Goal: Task Accomplishment & Management: Manage account settings

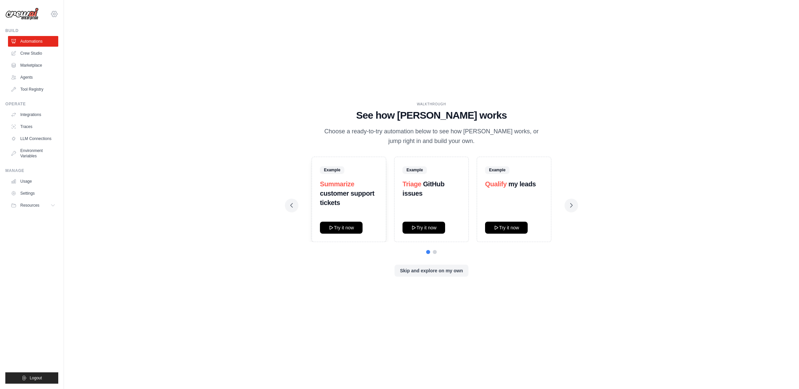
click at [55, 12] on icon at bounding box center [54, 14] width 8 height 8
click at [44, 46] on link "Docusign" at bounding box center [54, 45] width 59 height 12
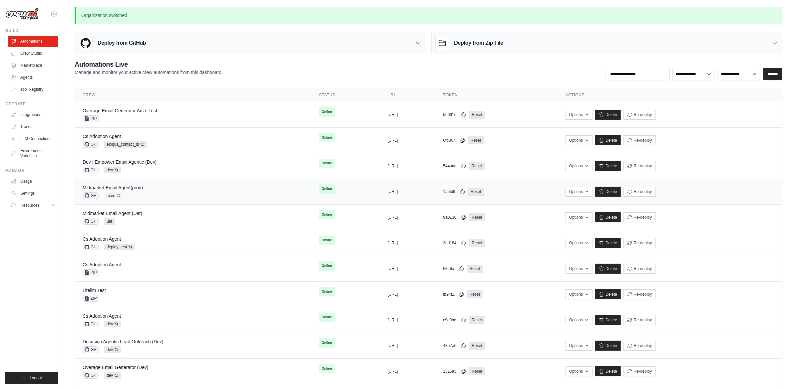
click at [205, 189] on div "Midmarket Email Agent(prod) GH main Auto-deploy enabled" at bounding box center [193, 191] width 221 height 15
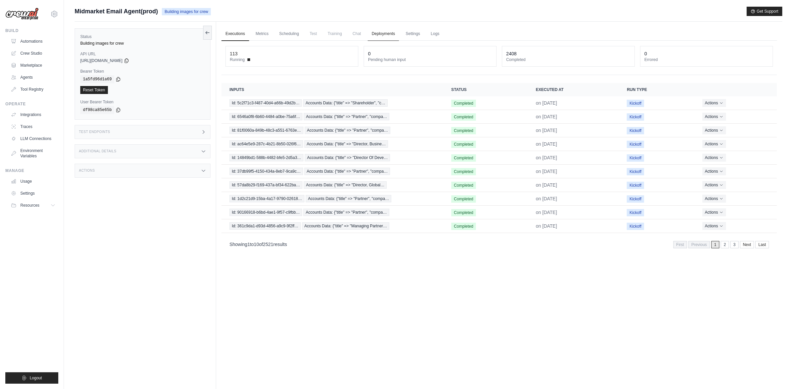
click at [390, 30] on link "Deployments" at bounding box center [383, 34] width 31 height 14
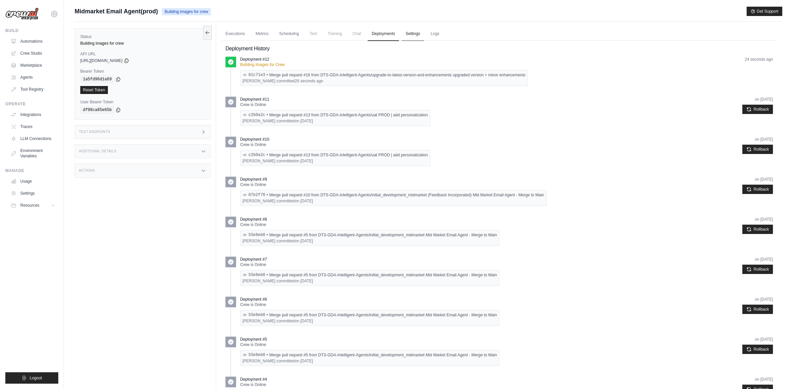
click at [402, 37] on link "Settings" at bounding box center [413, 34] width 22 height 14
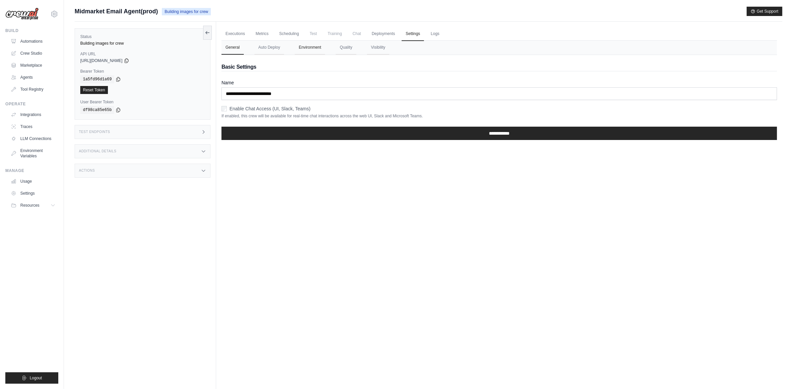
click at [319, 48] on button "Environment" at bounding box center [310, 48] width 30 height 14
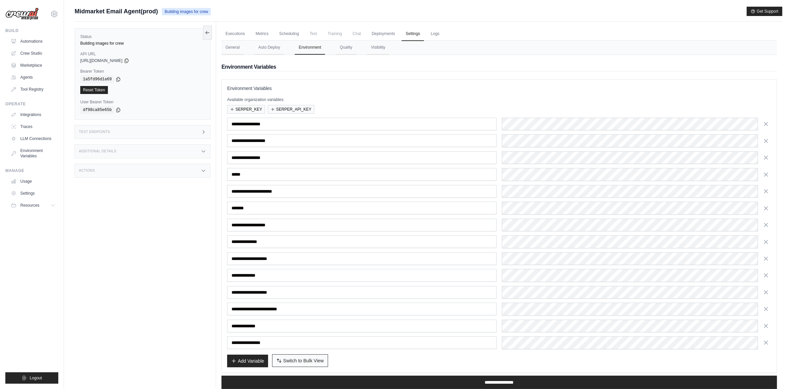
click at [323, 360] on span "Switch to Bulk View" at bounding box center [303, 360] width 41 height 7
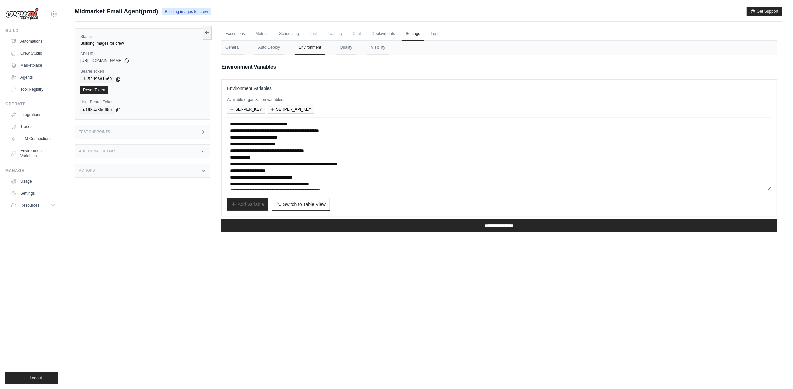
click at [313, 129] on textarea "**********" at bounding box center [499, 154] width 544 height 73
click at [383, 139] on textarea "**********" at bounding box center [499, 154] width 544 height 73
click at [387, 132] on textarea "**********" at bounding box center [499, 154] width 544 height 73
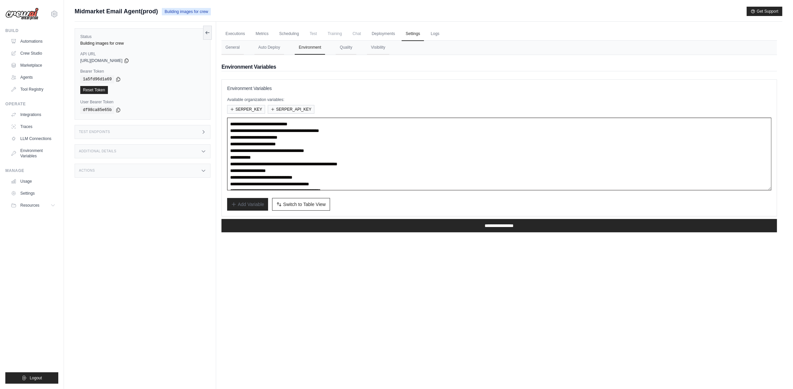
click at [387, 132] on textarea "**********" at bounding box center [499, 154] width 544 height 73
click at [339, 133] on textarea "**********" at bounding box center [499, 154] width 544 height 73
paste textarea
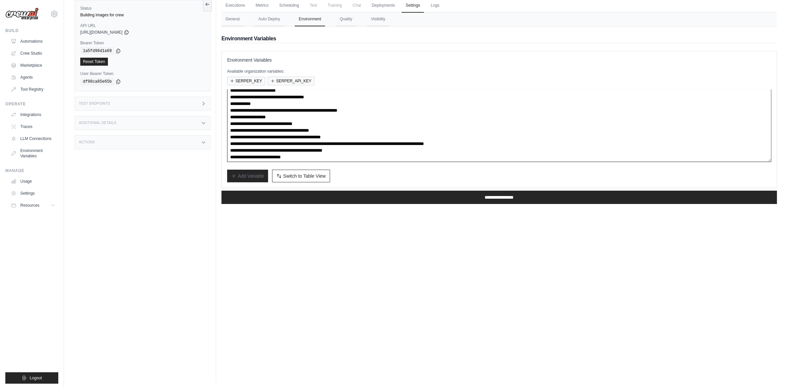
scroll to position [27, 0]
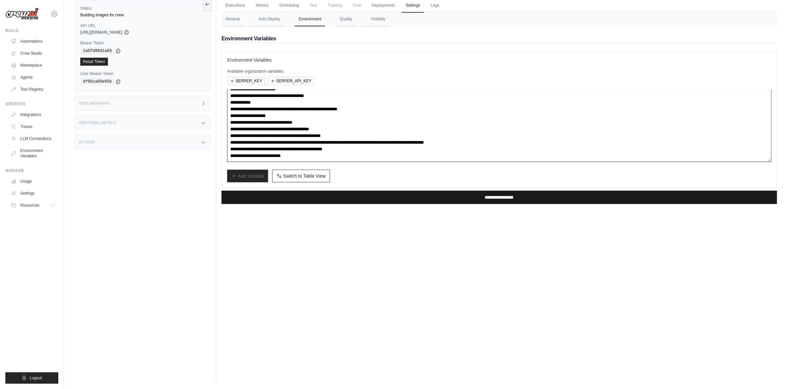
type textarea "**********"
click at [385, 203] on input "**********" at bounding box center [500, 197] width 556 height 13
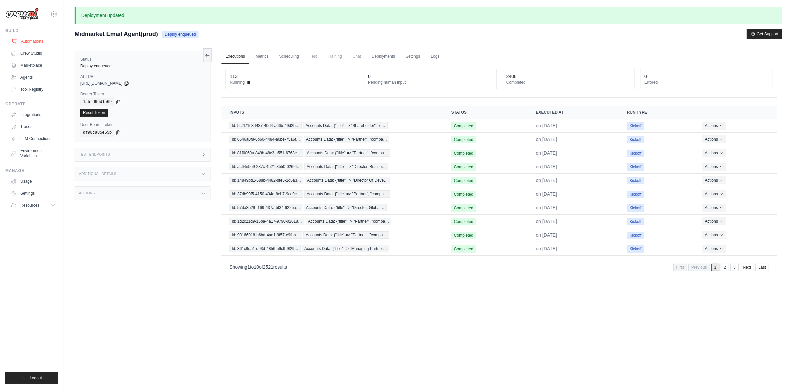
click at [26, 36] on link "Automations" at bounding box center [34, 41] width 50 height 11
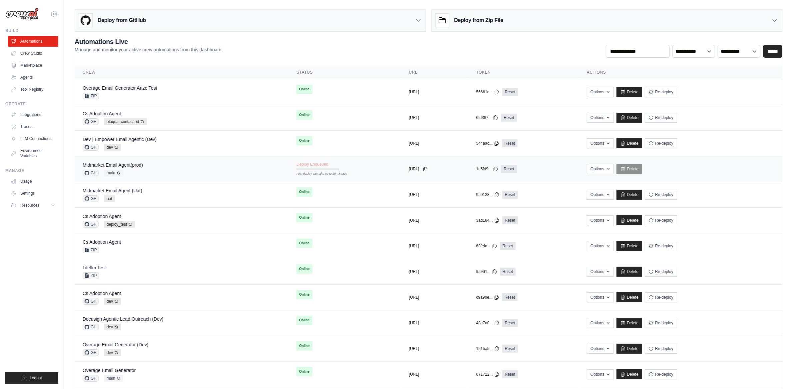
click at [168, 166] on div "Midmarket Email Agent(prod) GH main Auto-deploy enabled" at bounding box center [182, 169] width 198 height 15
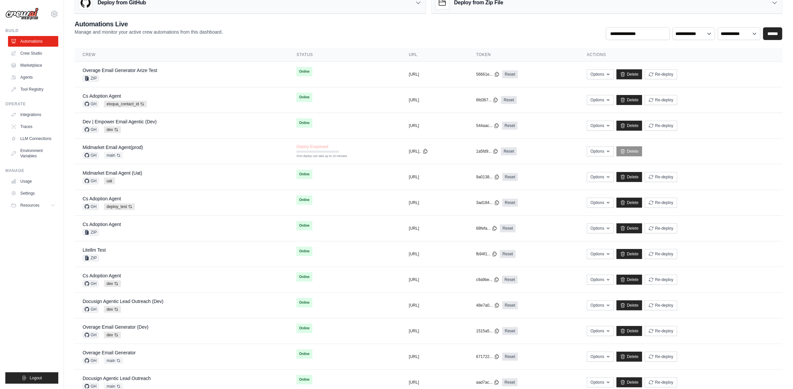
scroll to position [147, 0]
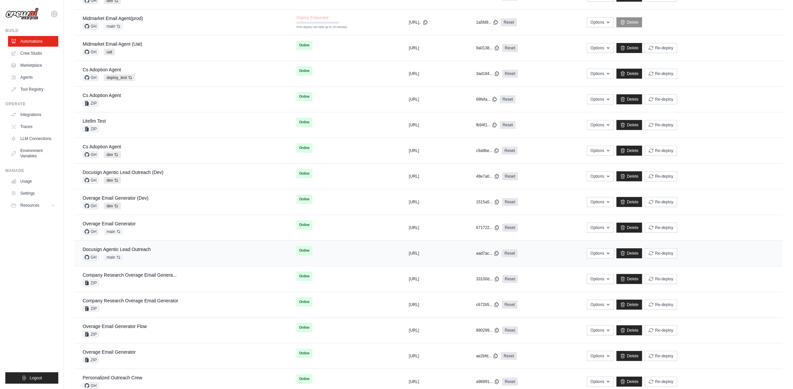
click at [181, 248] on div "Docusign Agentic Lead Outreach GH main Auto-deploy enabled" at bounding box center [182, 253] width 198 height 15
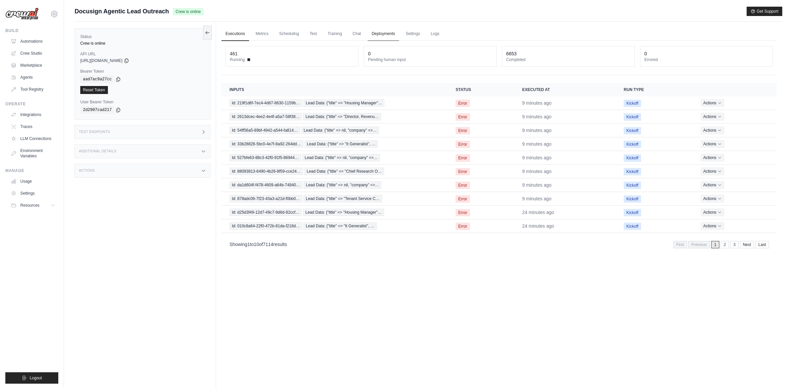
click at [391, 33] on link "Deployments" at bounding box center [383, 34] width 31 height 14
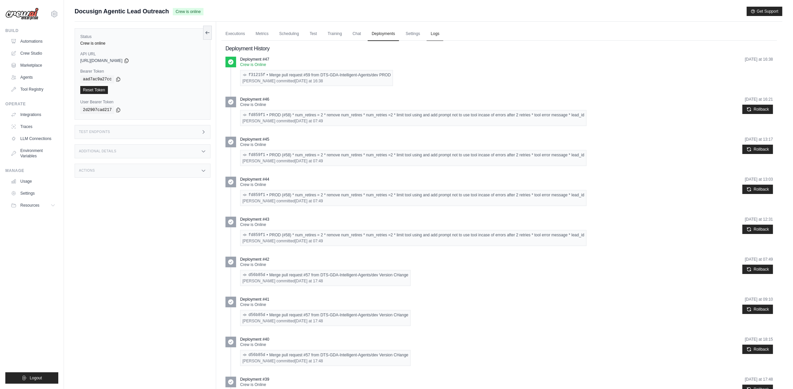
click at [437, 33] on link "Logs" at bounding box center [435, 34] width 17 height 14
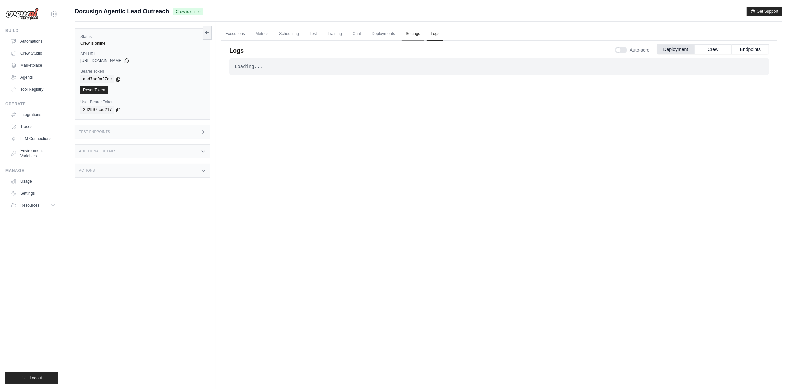
click at [411, 35] on link "Settings" at bounding box center [413, 34] width 22 height 14
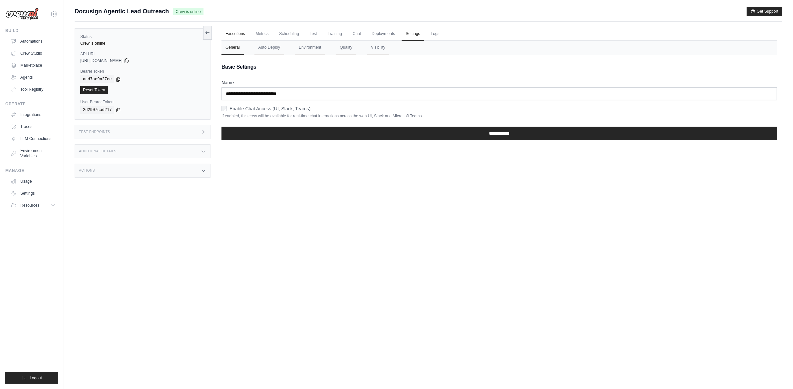
click at [231, 29] on link "Executions" at bounding box center [236, 34] width 28 height 14
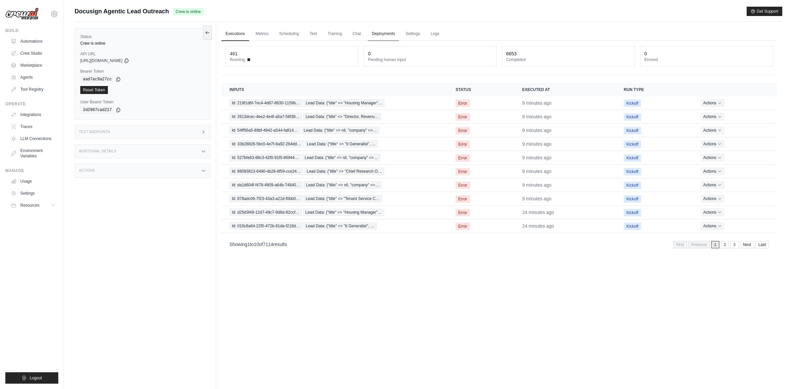
click at [393, 37] on link "Deployments" at bounding box center [383, 34] width 31 height 14
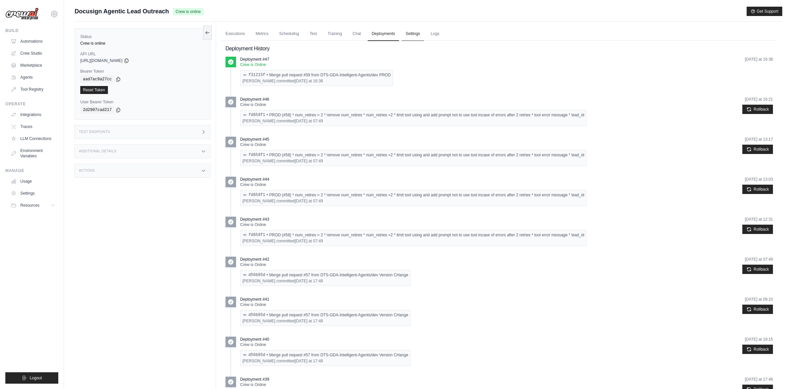
click at [404, 35] on link "Settings" at bounding box center [413, 34] width 22 height 14
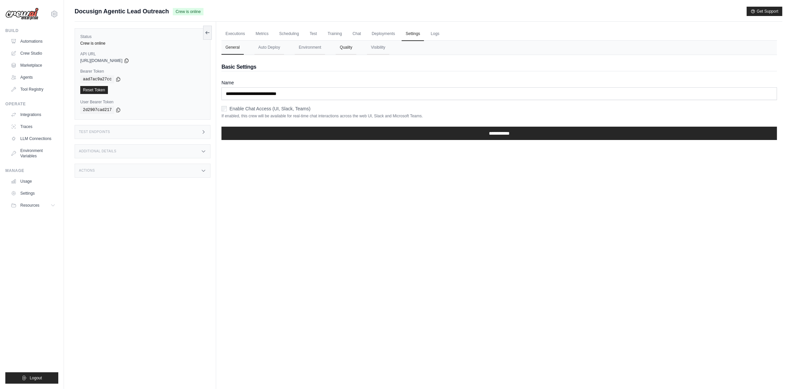
click at [344, 47] on button "Quality" at bounding box center [346, 48] width 20 height 14
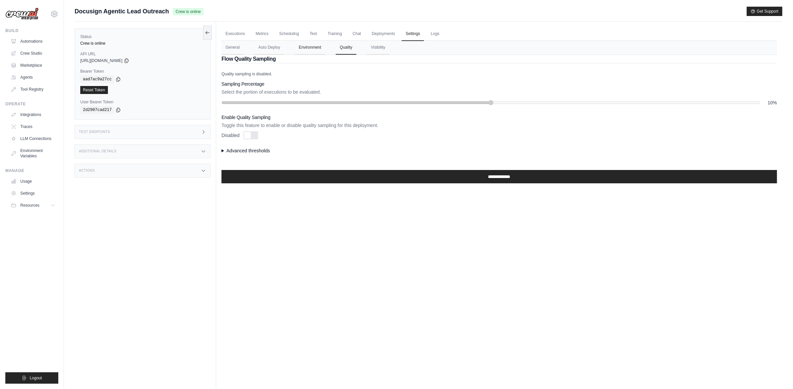
click at [300, 48] on button "Environment" at bounding box center [310, 48] width 30 height 14
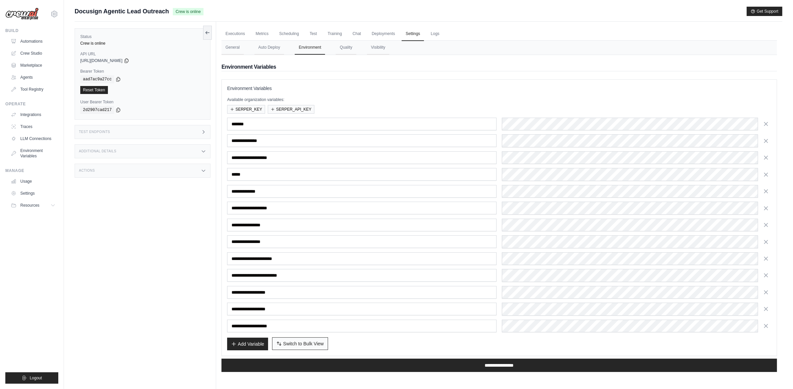
click at [318, 341] on span "Switch to Bulk View" at bounding box center [303, 343] width 41 height 7
type textarea "**********"
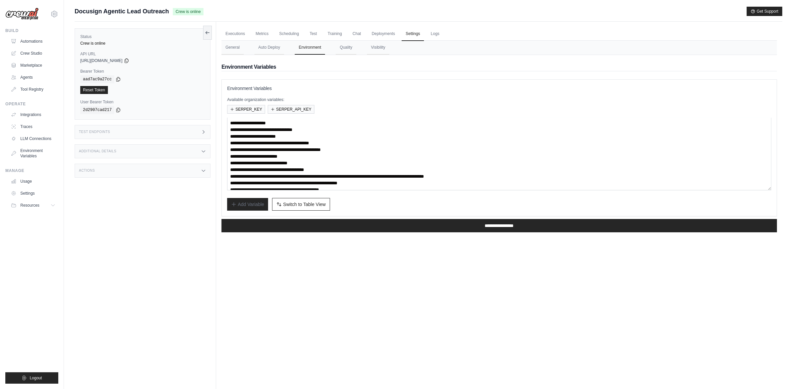
scroll to position [20, 0]
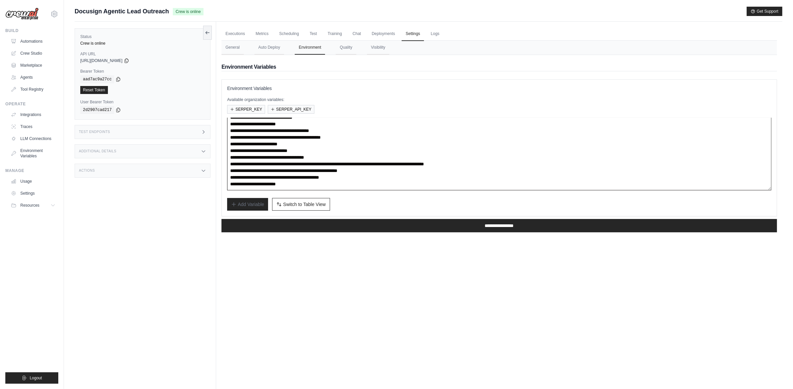
click at [262, 183] on textarea "**********" at bounding box center [499, 154] width 544 height 73
click at [319, 165] on textarea "**********" at bounding box center [499, 154] width 544 height 73
click at [349, 169] on textarea "**********" at bounding box center [499, 154] width 544 height 73
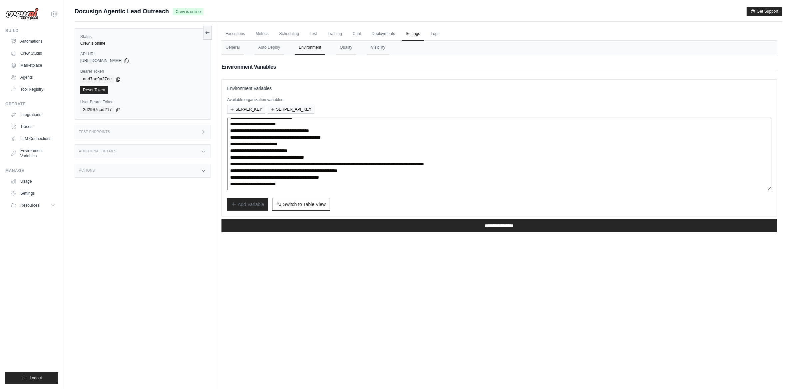
drag, startPoint x: 418, startPoint y: 171, endPoint x: 218, endPoint y: 169, distance: 200.9
click at [218, 169] on div "Executions Metrics Scheduling Test Training Chat Deployments Settings Logs 461 …" at bounding box center [499, 216] width 566 height 389
drag, startPoint x: 110, startPoint y: 84, endPoint x: 106, endPoint y: 87, distance: 4.9
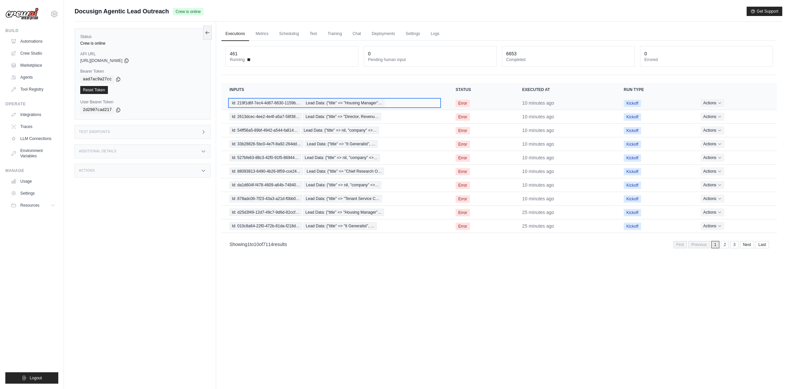
click at [269, 106] on span "Id: 219f1d6f-7ec4-4d67-8630-1159b…" at bounding box center [266, 102] width 73 height 7
click at [270, 122] on td "Id: 2613dcec-4ee2-4e4f-a5a7-58f38… Lead Data: {"title" => "Director, Revenu…" at bounding box center [335, 117] width 226 height 14
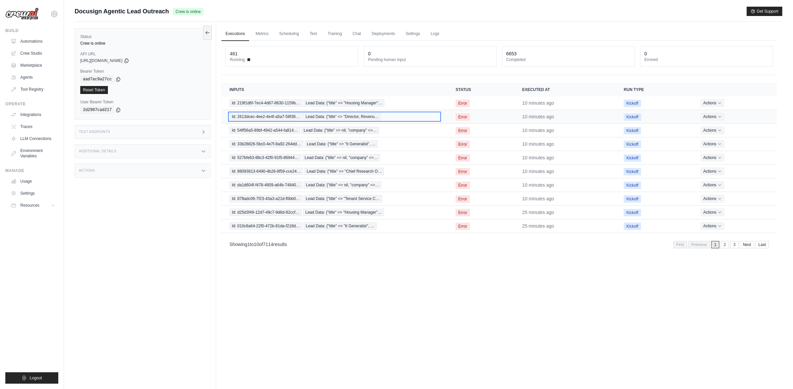
click at [267, 117] on span "Id: 2613dcec-4ee2-4e4f-a5a7-58f38…" at bounding box center [266, 116] width 72 height 7
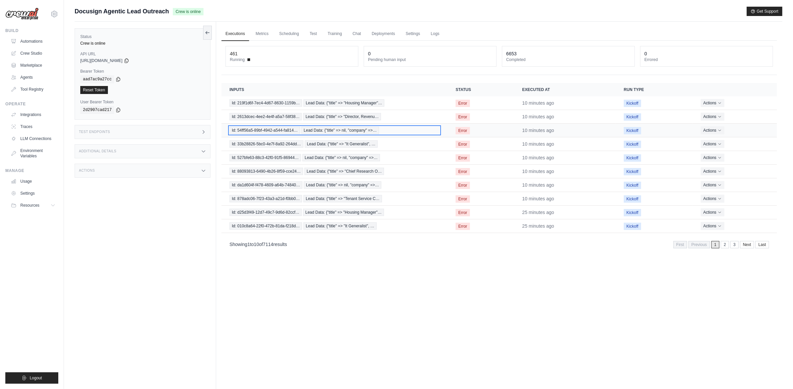
click at [271, 129] on span "Id: 54ff56a5-89bf-4942-a544-fa814…" at bounding box center [265, 130] width 71 height 7
click at [265, 150] on td "Id: 33b28826-5bc0-4e7f-8a92-264dd… Lead Data: {"title" => "It Generalist", …" at bounding box center [335, 144] width 226 height 14
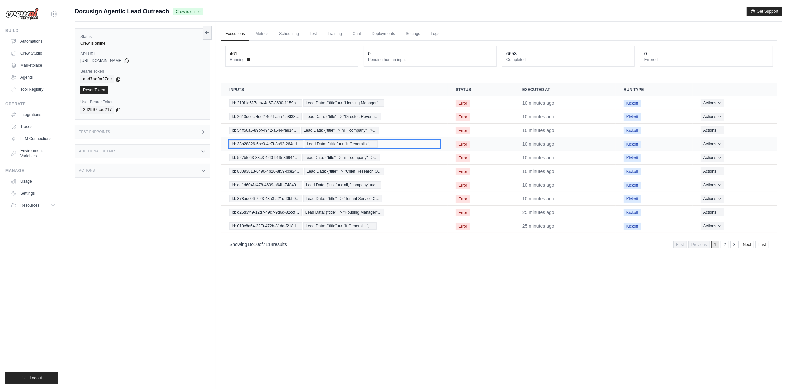
click at [266, 147] on span "Id: 33b28826-5bc0-4e7f-8a92-264dd…" at bounding box center [267, 143] width 74 height 7
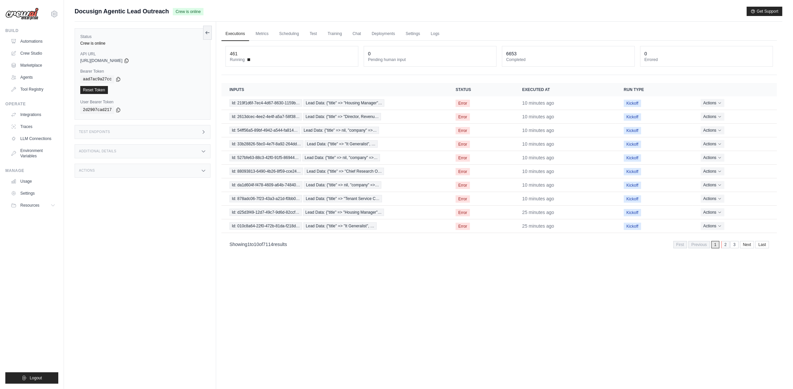
click at [726, 248] on link "2" at bounding box center [725, 244] width 8 height 7
click at [726, 247] on link "3" at bounding box center [725, 244] width 8 height 7
click at [695, 243] on link "1" at bounding box center [697, 244] width 8 height 7
drag, startPoint x: 24, startPoint y: 33, endPoint x: 22, endPoint y: 43, distance: 10.8
click at [24, 34] on div "Build Automations Crew Studio Marketplace Agents" at bounding box center [31, 61] width 53 height 67
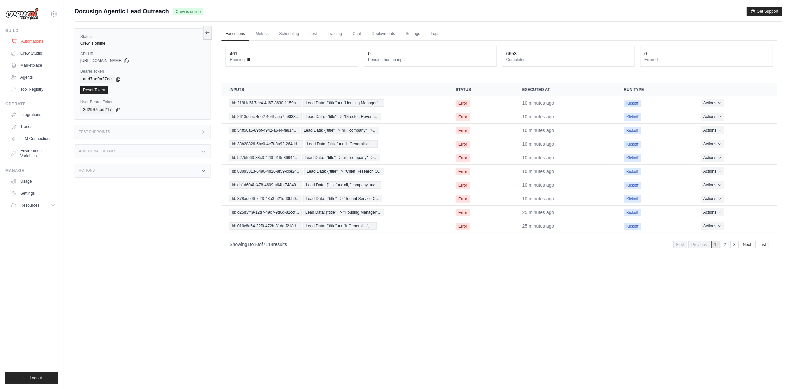
click at [22, 43] on link "Automations" at bounding box center [34, 41] width 50 height 11
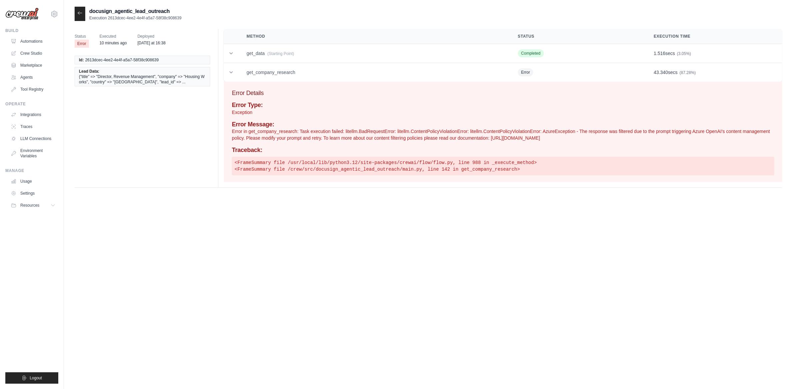
drag, startPoint x: 276, startPoint y: 125, endPoint x: 272, endPoint y: 128, distance: 4.1
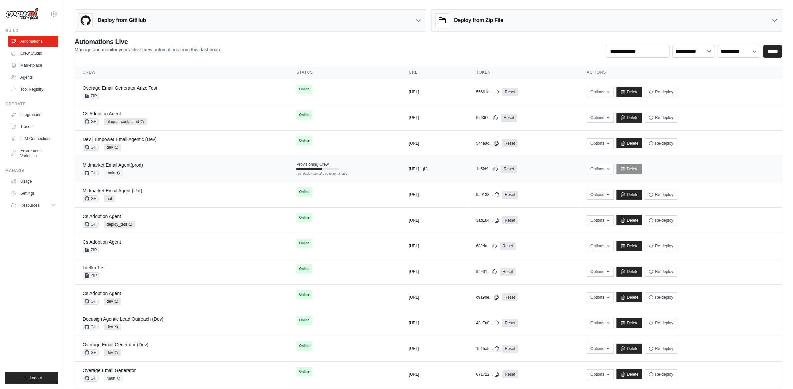
click at [199, 171] on div "Midmarket Email Agent(prod) GH main Auto-deploy enabled" at bounding box center [182, 169] width 198 height 15
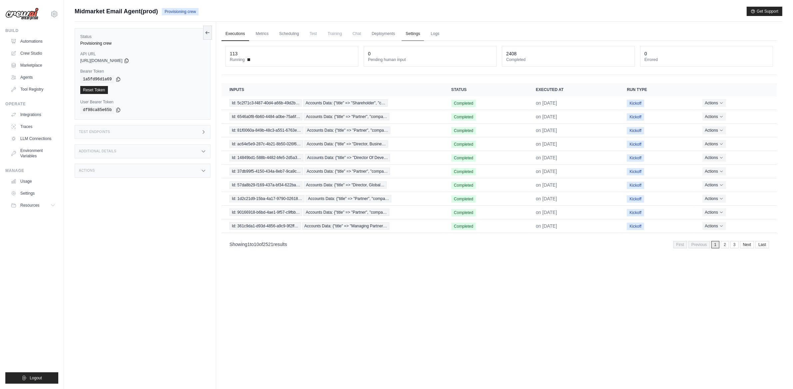
click at [408, 36] on link "Settings" at bounding box center [413, 34] width 22 height 14
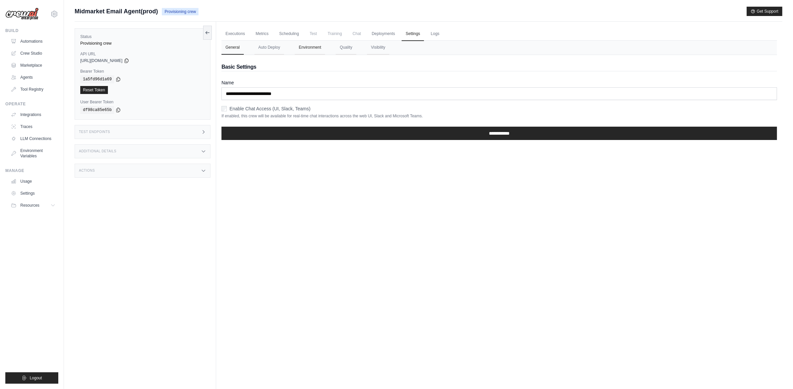
click at [313, 46] on button "Environment" at bounding box center [310, 48] width 30 height 14
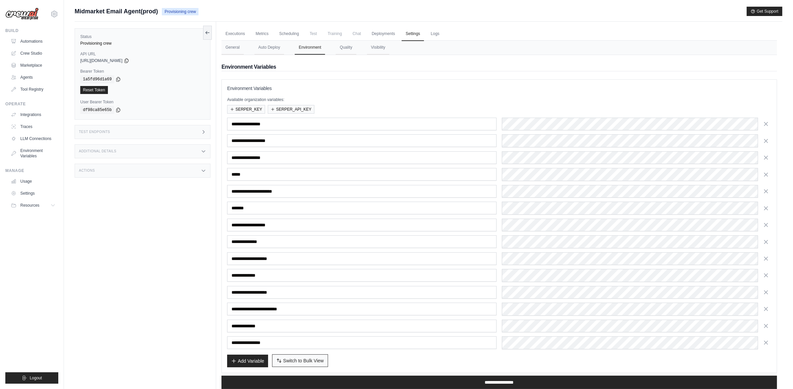
click at [312, 359] on span "Switch to Bulk View" at bounding box center [303, 360] width 41 height 7
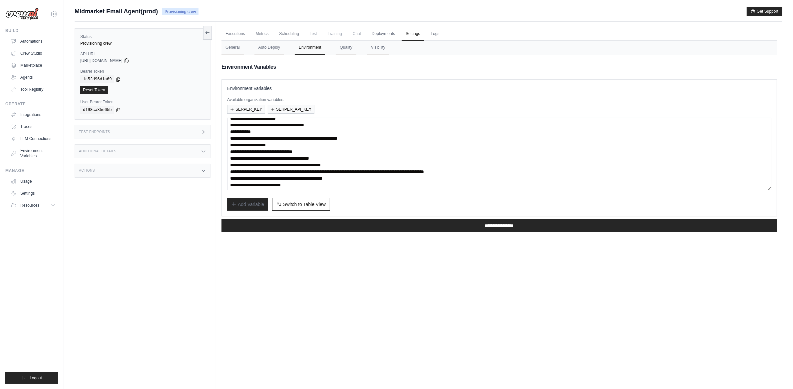
scroll to position [27, 0]
click at [368, 186] on textarea "**********" at bounding box center [499, 154] width 544 height 73
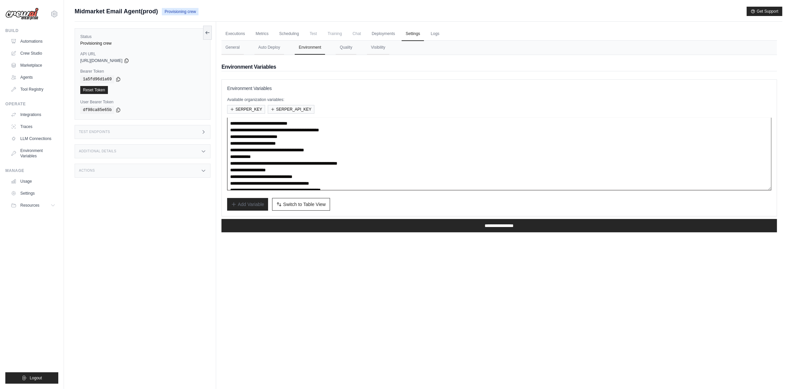
scroll to position [0, 0]
click at [420, 163] on textarea "**********" at bounding box center [499, 154] width 544 height 73
type textarea "**********"
click at [31, 41] on link "Automations" at bounding box center [34, 41] width 50 height 11
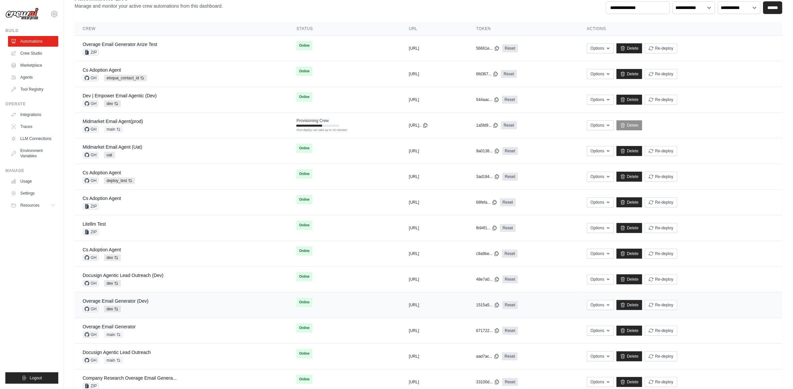
scroll to position [58, 0]
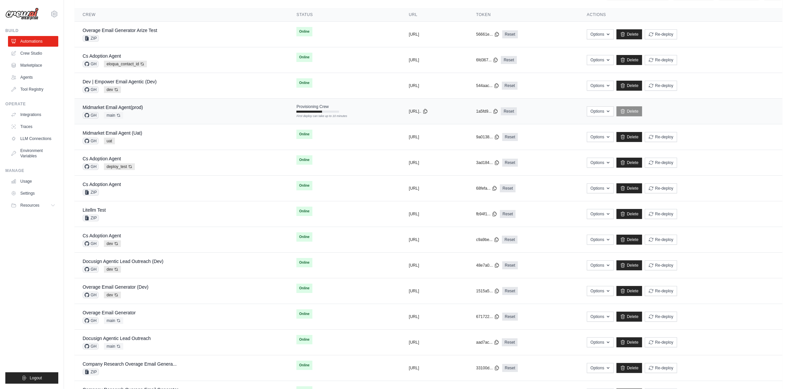
click at [190, 108] on div "Midmarket Email Agent(prod) GH main Auto-deploy enabled" at bounding box center [182, 111] width 198 height 15
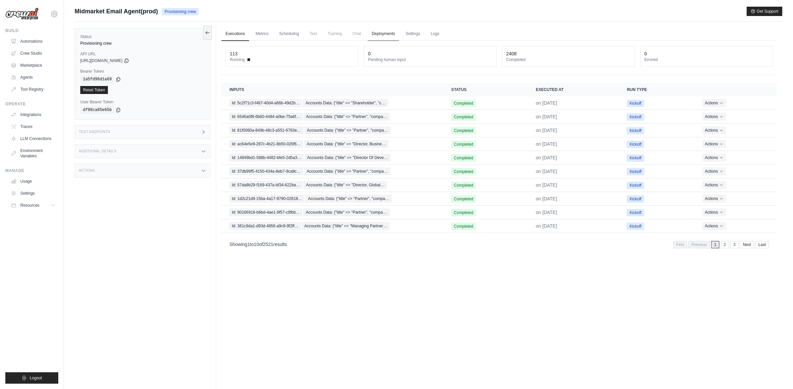
click at [395, 37] on link "Deployments" at bounding box center [383, 34] width 31 height 14
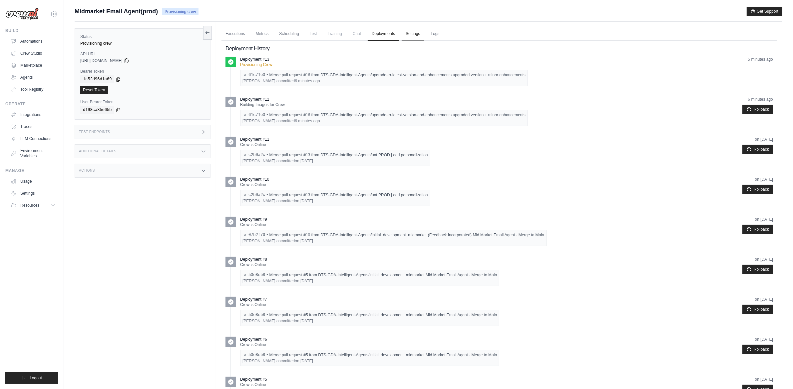
click at [405, 36] on link "Settings" at bounding box center [413, 34] width 22 height 14
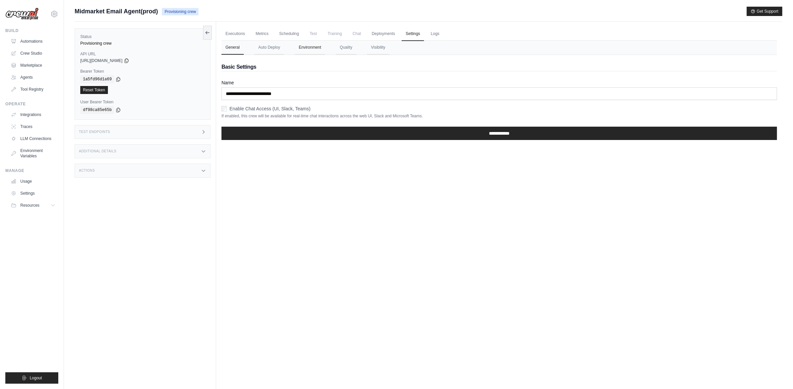
click at [302, 50] on button "Environment" at bounding box center [310, 48] width 30 height 14
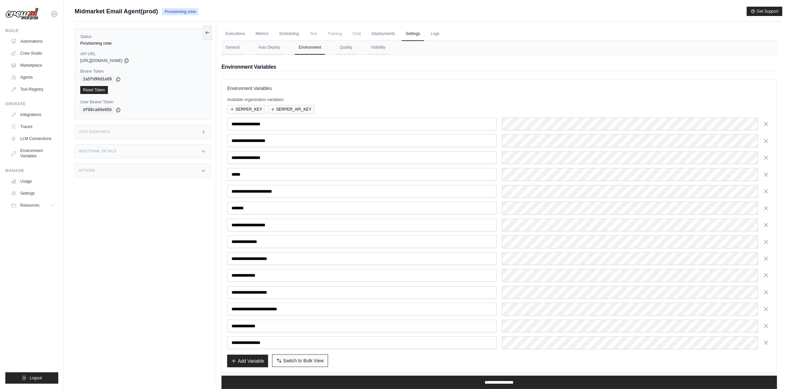
click at [285, 359] on span "Switch to Bulk View" at bounding box center [303, 360] width 41 height 7
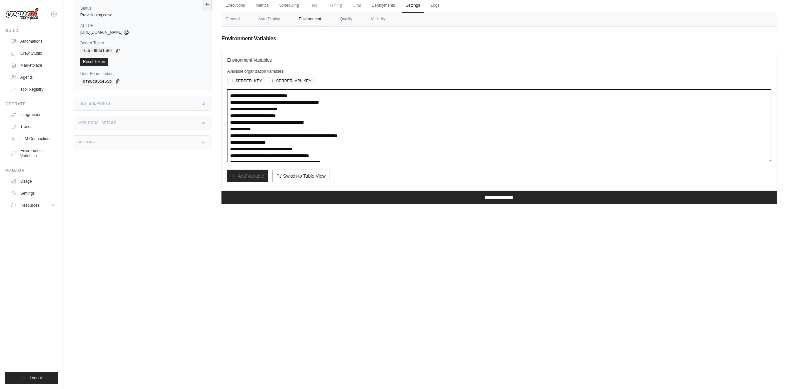
click at [325, 134] on textarea "**********" at bounding box center [499, 125] width 544 height 73
click at [289, 137] on textarea "**********" at bounding box center [499, 125] width 544 height 73
click at [344, 136] on textarea "**********" at bounding box center [499, 125] width 544 height 73
drag, startPoint x: 412, startPoint y: 137, endPoint x: 288, endPoint y: 137, distance: 123.9
click at [288, 137] on textarea "**********" at bounding box center [499, 125] width 544 height 73
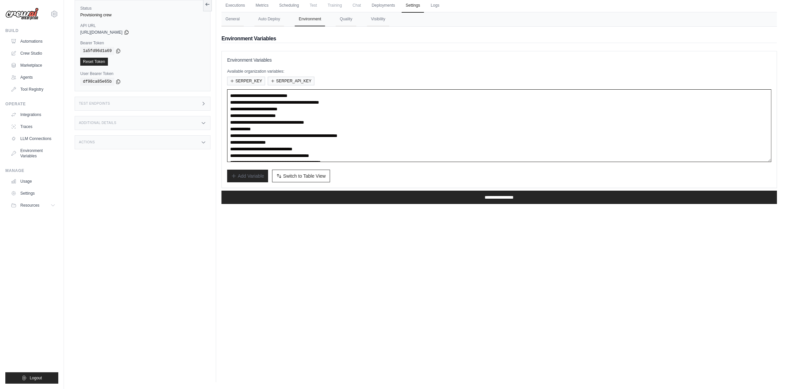
paste textarea
type textarea "**********"
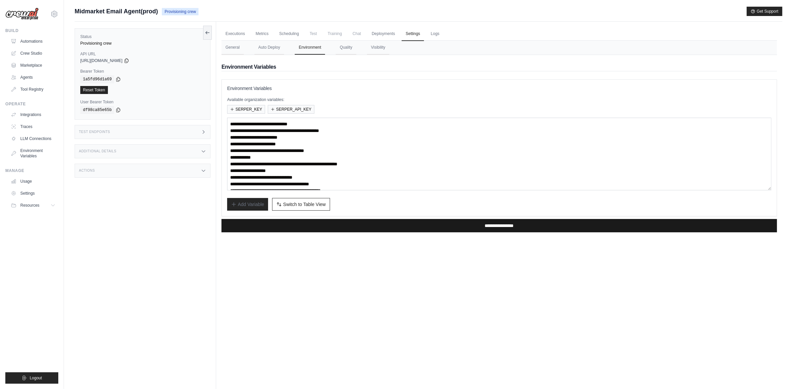
click at [375, 228] on input "**********" at bounding box center [500, 225] width 556 height 13
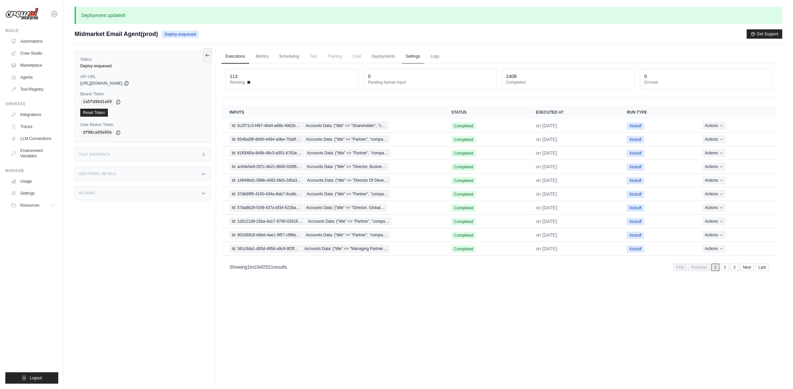
click at [417, 58] on link "Settings" at bounding box center [413, 57] width 22 height 14
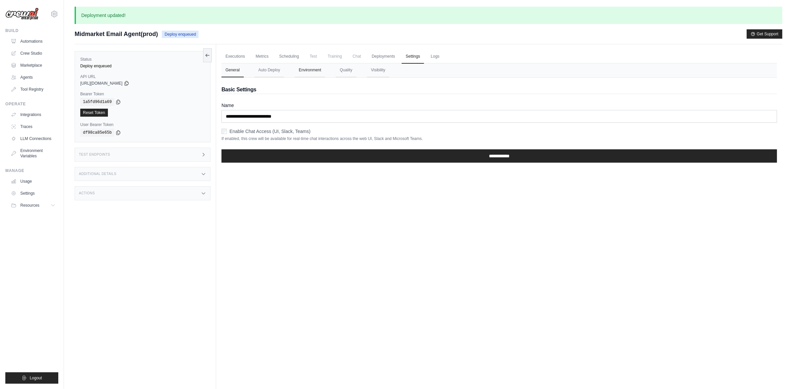
click at [311, 69] on button "Environment" at bounding box center [310, 70] width 30 height 14
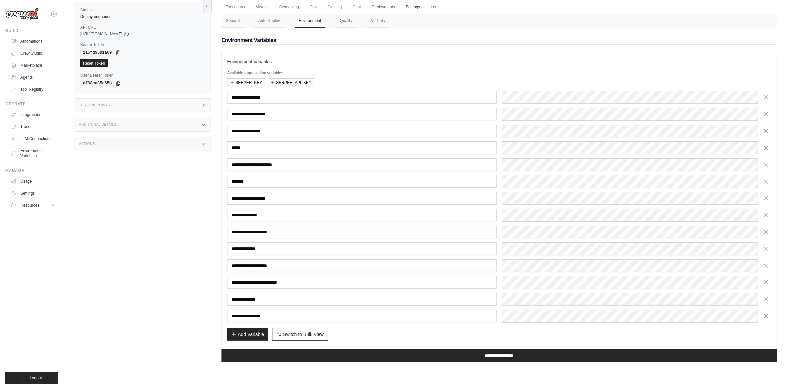
scroll to position [51, 0]
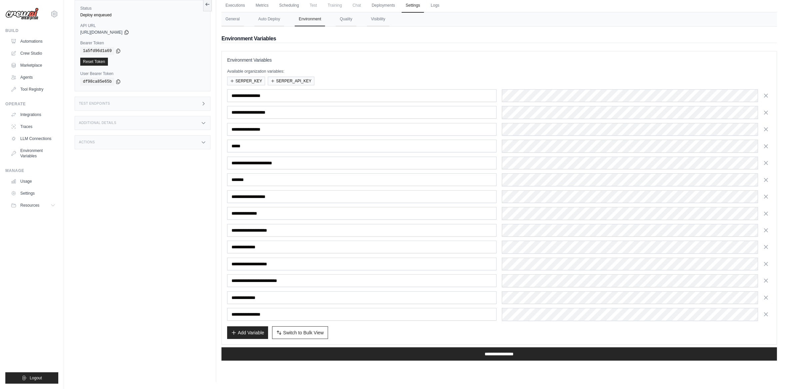
click at [322, 330] on span "Switch to Bulk View" at bounding box center [303, 332] width 41 height 7
type textarea "**********"
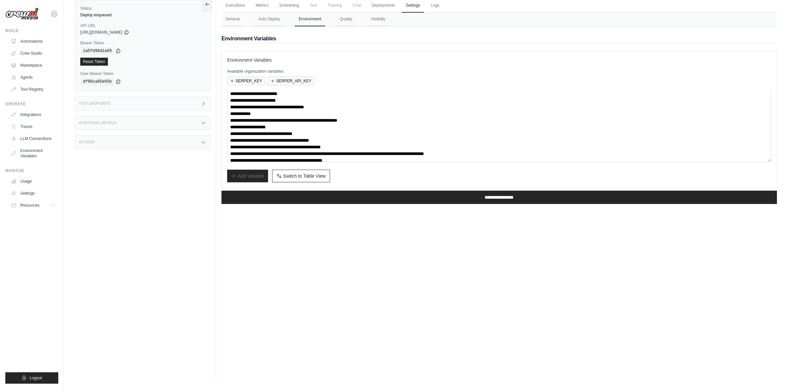
scroll to position [0, 0]
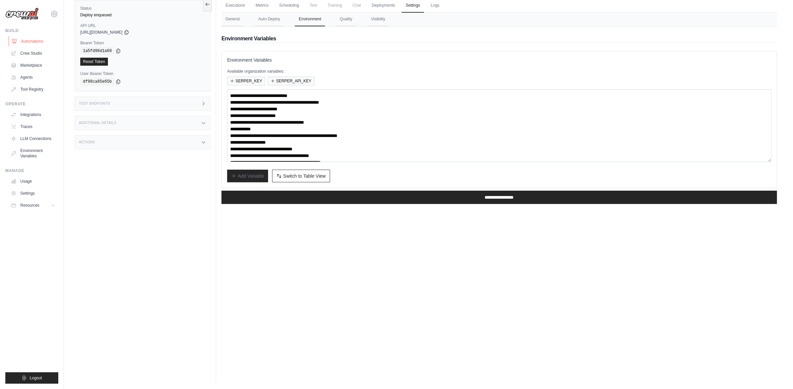
click at [22, 37] on link "Automations" at bounding box center [34, 41] width 50 height 11
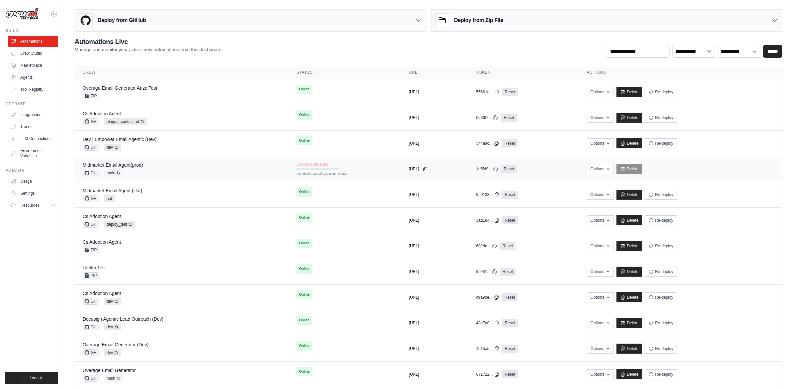
click at [613, 175] on td "Options Export React JSX Component Export React TSX Component Export MCP Server…" at bounding box center [681, 169] width 204 height 26
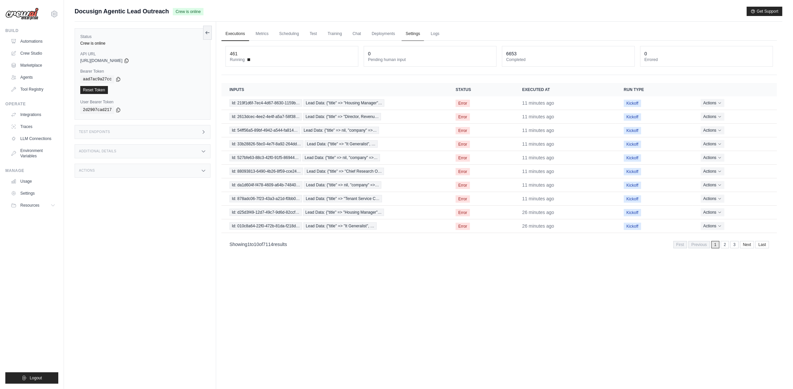
click at [407, 35] on link "Settings" at bounding box center [413, 34] width 22 height 14
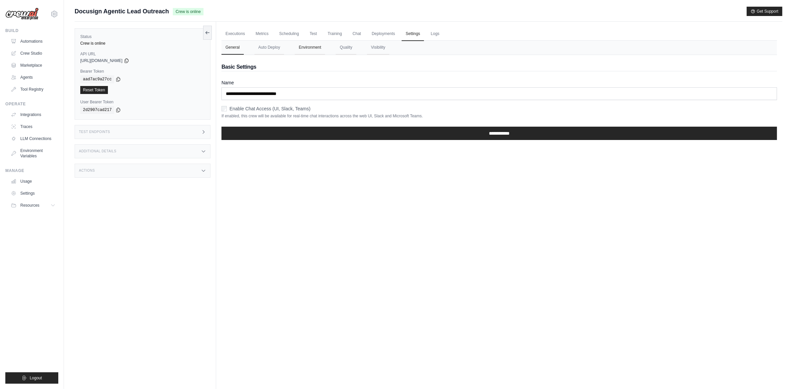
click at [313, 41] on button "Environment" at bounding box center [310, 48] width 30 height 14
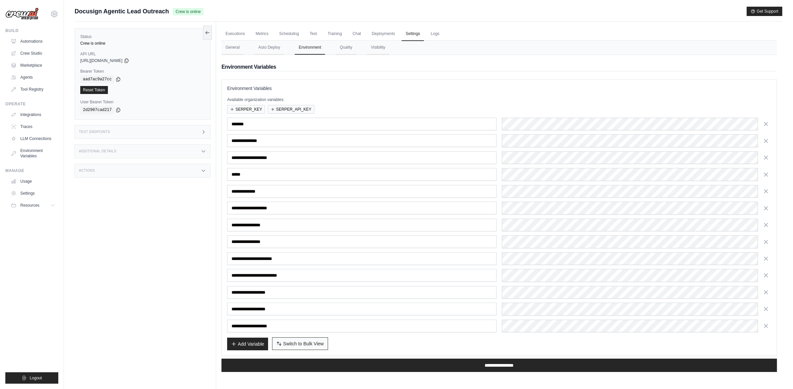
click at [292, 347] on button "Switch to Bulk View Switch to Table View" at bounding box center [300, 343] width 56 height 13
type textarea "**********"
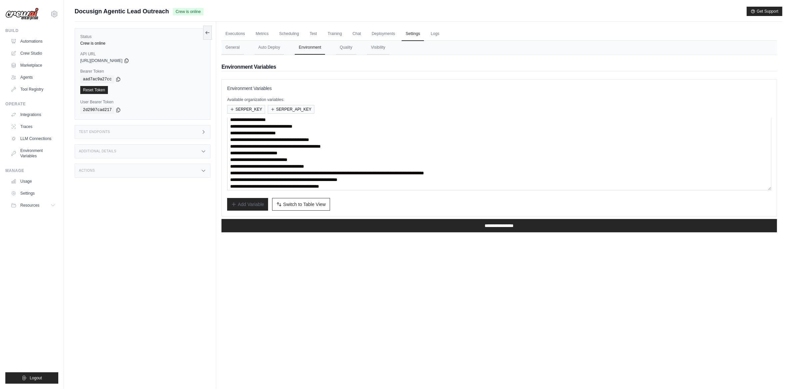
scroll to position [20, 0]
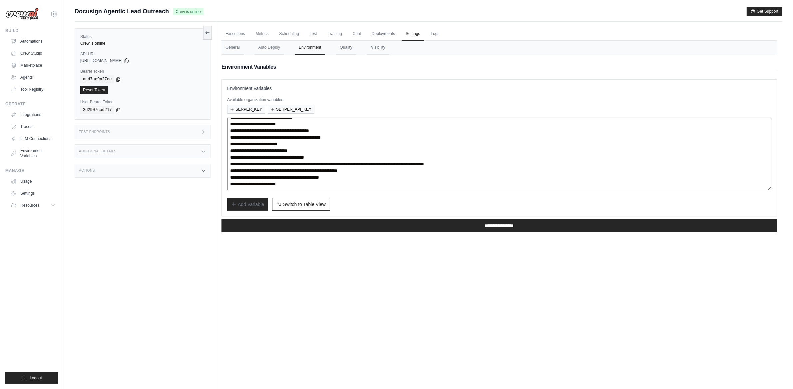
click at [323, 178] on textarea "**********" at bounding box center [499, 154] width 544 height 73
click at [329, 171] on textarea "**********" at bounding box center [499, 154] width 544 height 73
click at [37, 37] on link "Automations" at bounding box center [34, 41] width 50 height 11
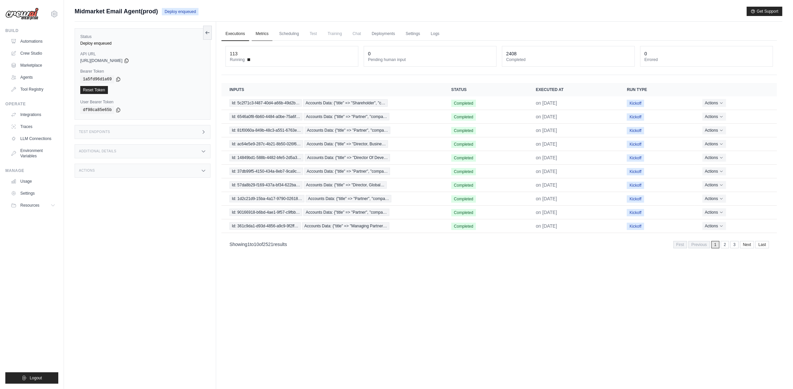
click at [253, 35] on link "Metrics" at bounding box center [262, 34] width 21 height 14
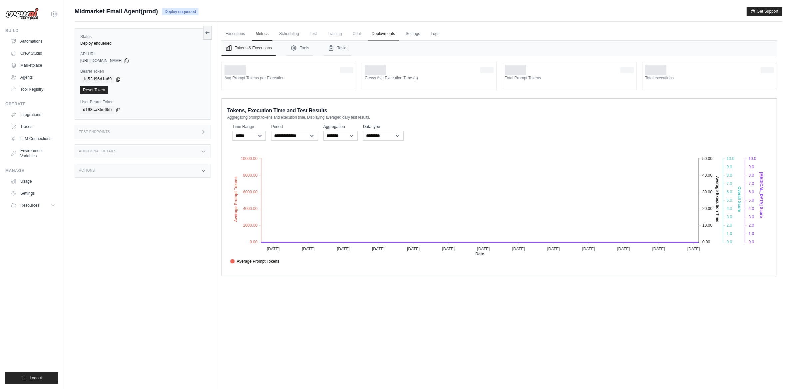
click at [383, 34] on link "Deployments" at bounding box center [383, 34] width 31 height 14
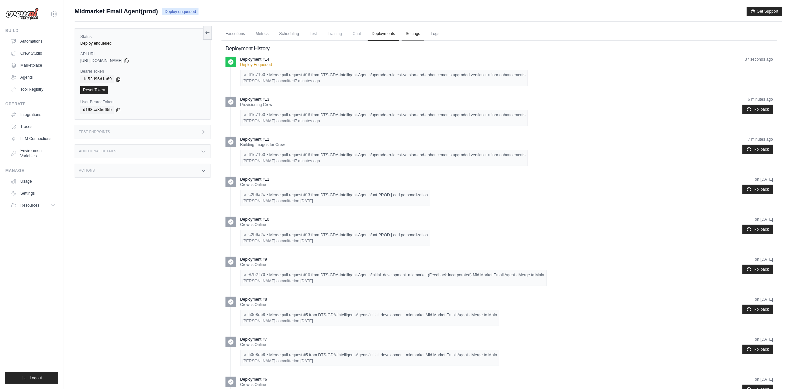
click at [416, 34] on link "Settings" at bounding box center [413, 34] width 22 height 14
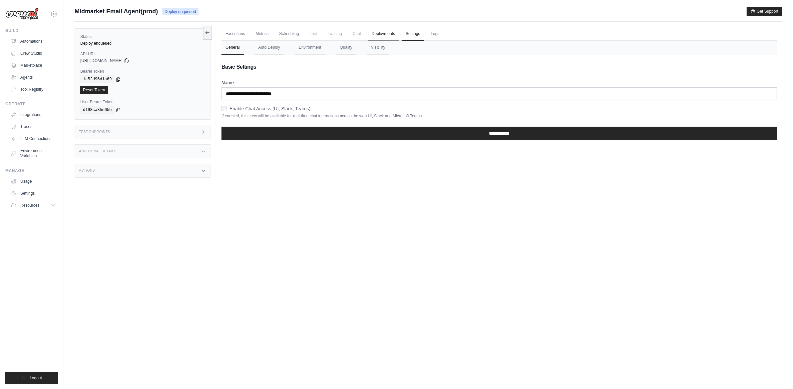
click at [397, 34] on link "Deployments" at bounding box center [383, 34] width 31 height 14
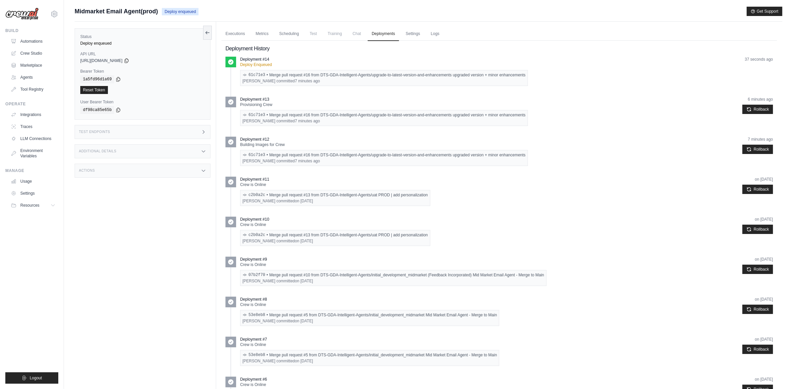
click at [319, 156] on div "61c71e3 • Merge pull request #16 from DTS-GDA-Intelligent-Agents/upgrade-to-lat…" at bounding box center [383, 154] width 283 height 5
click at [295, 120] on time "7 minutes ago" at bounding box center [307, 121] width 25 height 5
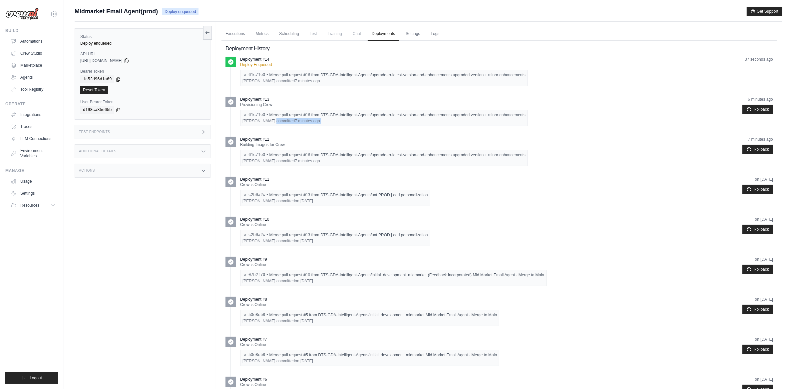
click at [295, 120] on time "7 minutes ago" at bounding box center [307, 121] width 25 height 5
click at [291, 77] on div "61c71e3 • Merge pull request #16 from DTS-GDA-Intelligent-Agents/upgrade-to-lat…" at bounding box center [383, 74] width 283 height 5
click at [290, 77] on div "61c71e3 • Merge pull request #16 from DTS-GDA-Intelligent-Agents/upgrade-to-lat…" at bounding box center [383, 74] width 283 height 5
click at [291, 77] on div "61c71e3 • Merge pull request #16 from DTS-GDA-Intelligent-Agents/upgrade-to-lat…" at bounding box center [383, 74] width 283 height 5
click at [229, 37] on link "Executions" at bounding box center [236, 34] width 28 height 14
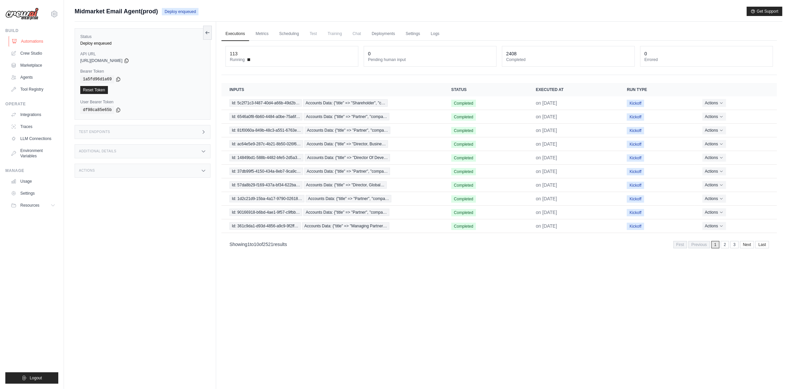
click at [25, 42] on link "Automations" at bounding box center [34, 41] width 50 height 11
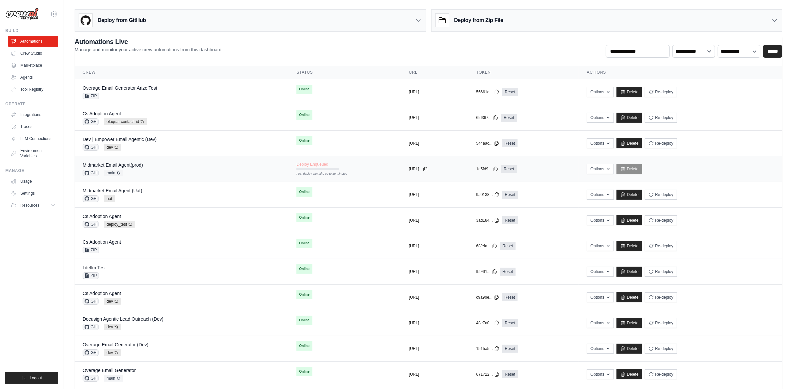
click at [128, 170] on div "Midmarket Email Agent(prod) GH main Auto-deploy enabled" at bounding box center [113, 169] width 60 height 15
click at [614, 172] on button "Options" at bounding box center [600, 169] width 27 height 10
click at [193, 203] on td "Midmarket Email Agent (Uat) GH uat" at bounding box center [182, 195] width 214 height 26
click at [623, 201] on td "Options Chat with this Flow Export React JSX Component Export React TSX Compone…" at bounding box center [681, 195] width 204 height 26
click at [614, 197] on button "Options" at bounding box center [600, 194] width 27 height 10
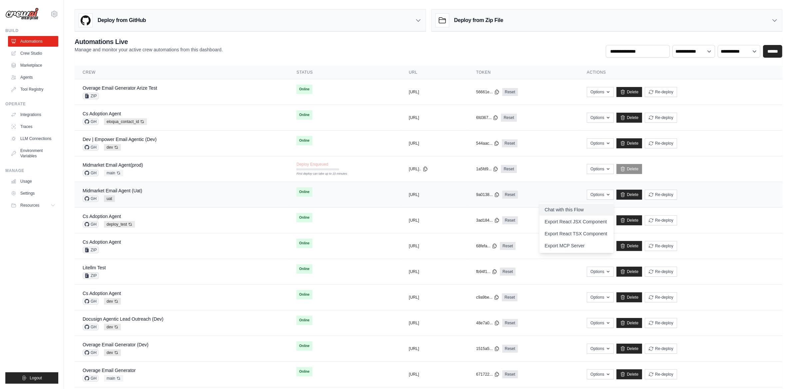
click at [599, 212] on link "Chat with this Flow" at bounding box center [576, 210] width 75 height 12
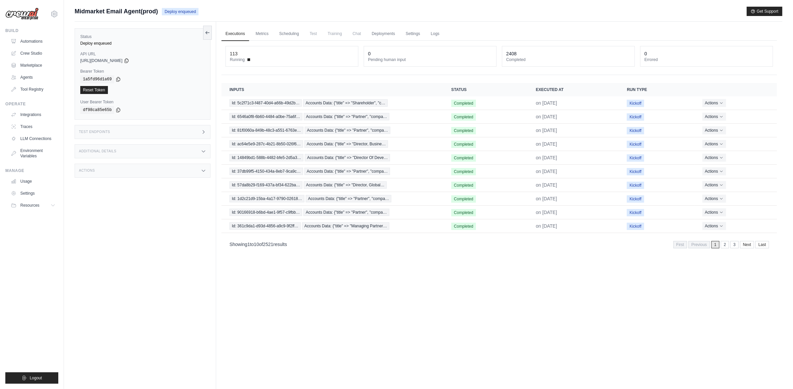
drag, startPoint x: 199, startPoint y: 218, endPoint x: 203, endPoint y: 218, distance: 4.4
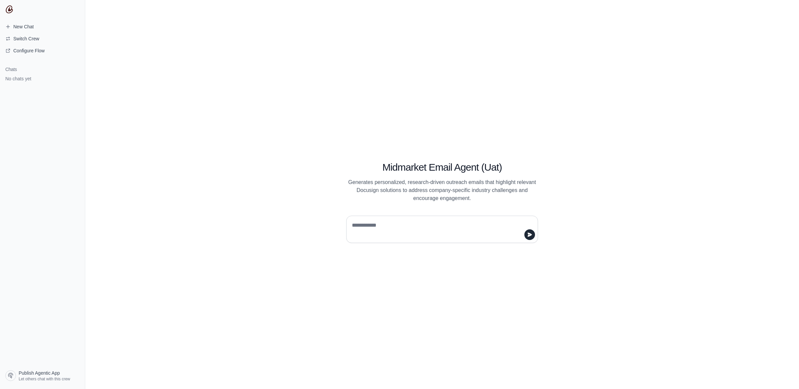
click at [426, 219] on div at bounding box center [442, 229] width 192 height 27
click at [420, 226] on textarea at bounding box center [440, 229] width 179 height 19
type textarea "**********"
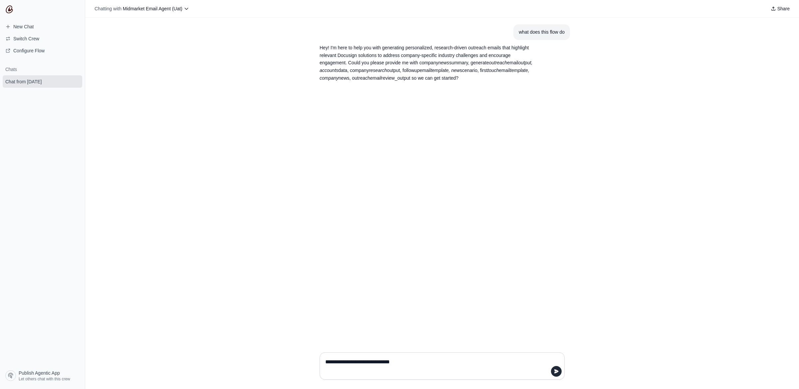
type textarea "**********"
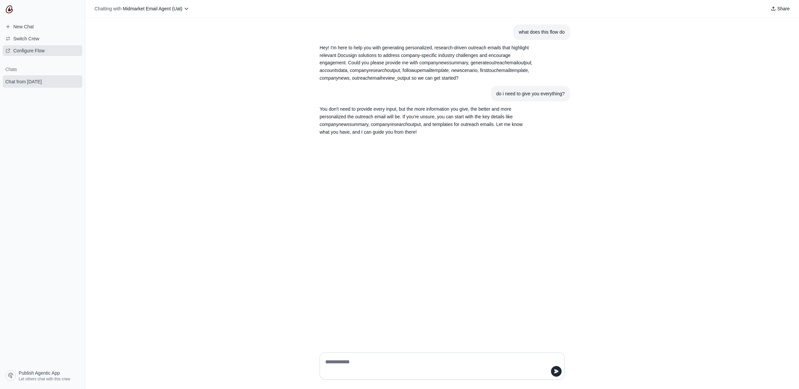
click at [62, 50] on link "Configure Flow" at bounding box center [43, 50] width 80 height 11
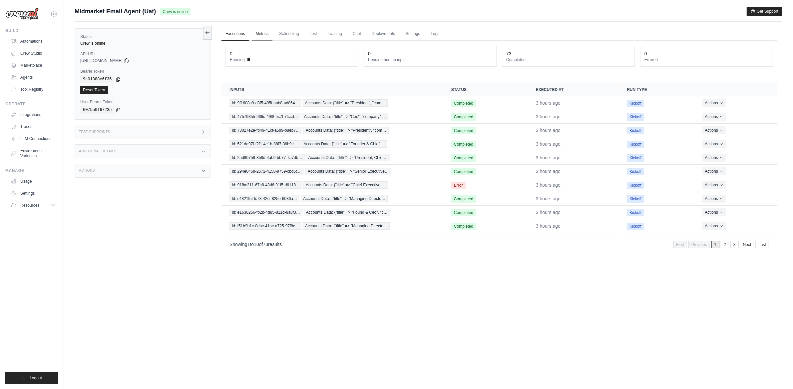
click at [268, 36] on link "Metrics" at bounding box center [262, 34] width 21 height 14
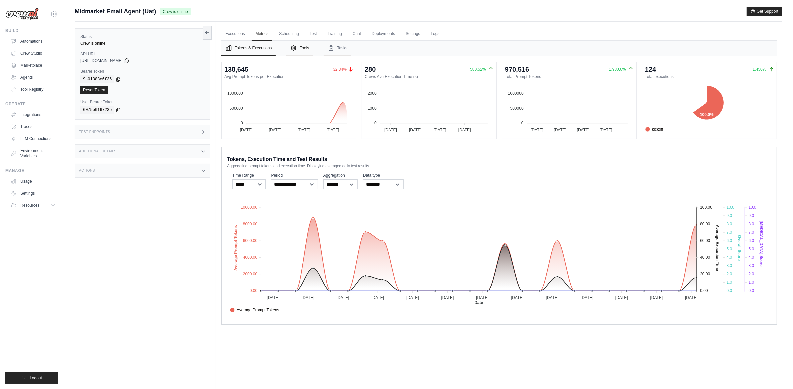
click at [296, 52] on button "Tools" at bounding box center [299, 48] width 27 height 15
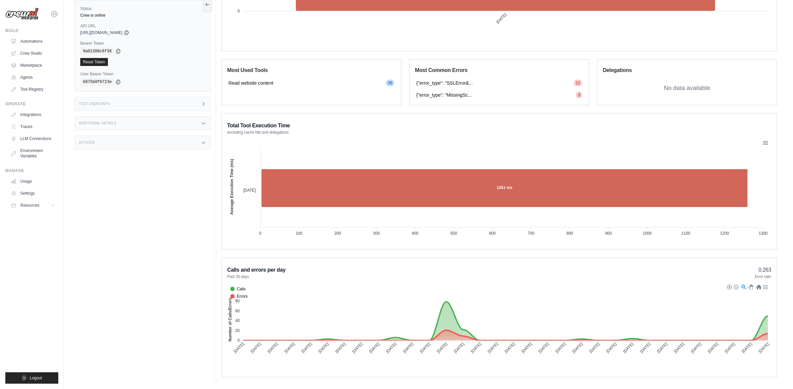
scroll to position [392, 0]
click at [462, 80] on span "{"error_type": "SSLError&..." at bounding box center [444, 82] width 57 height 7
click at [419, 86] on div "{"error_type": "SSLError&... 11" at bounding box center [499, 82] width 169 height 9
click at [458, 96] on span "{"error_type": "MissingSc..." at bounding box center [444, 94] width 56 height 7
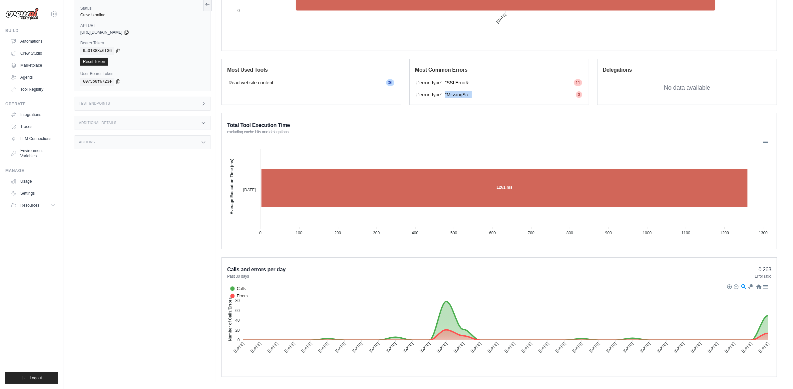
click at [458, 96] on span "{"error_type": "MissingSc..." at bounding box center [444, 94] width 56 height 7
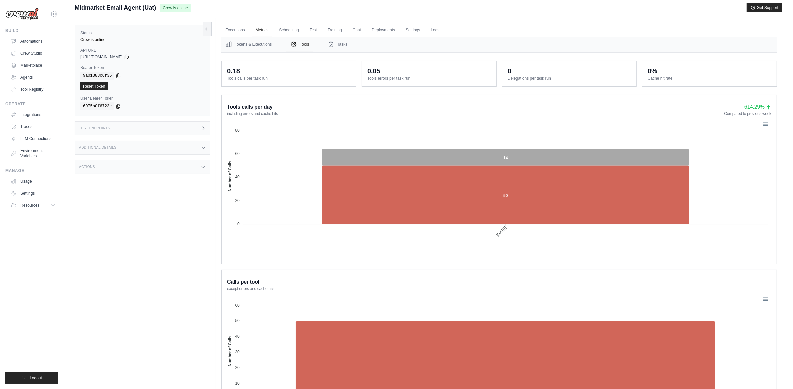
scroll to position [0, 0]
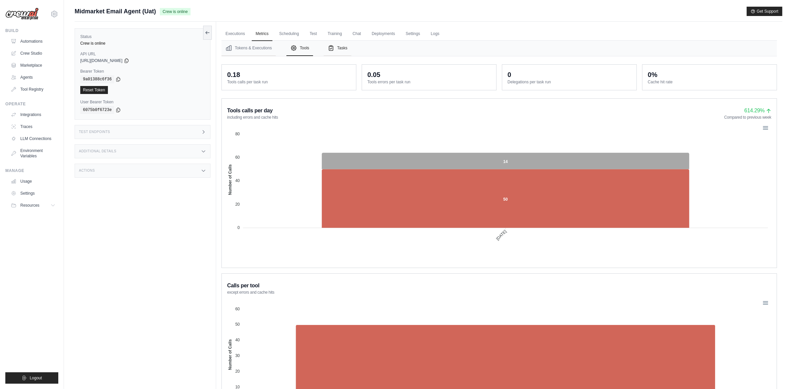
click at [332, 51] on button "Tasks" at bounding box center [338, 48] width 28 height 15
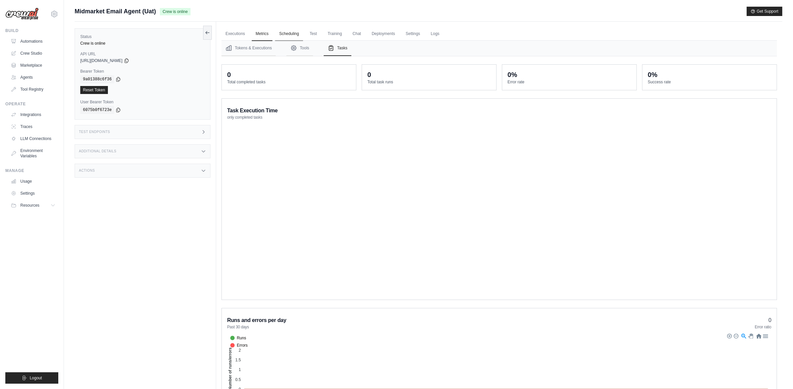
click at [287, 33] on link "Scheduling" at bounding box center [289, 34] width 28 height 14
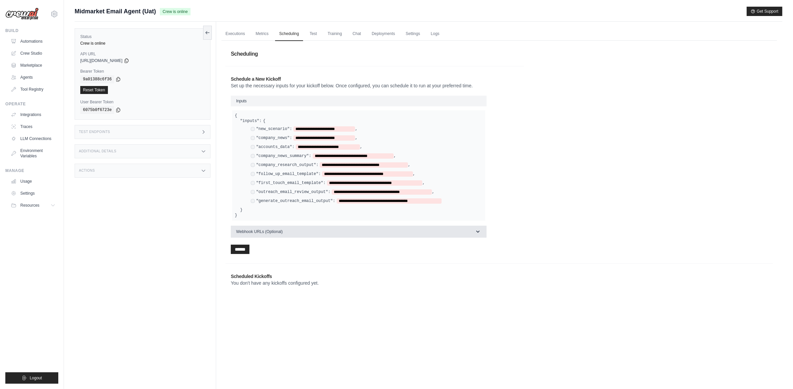
click at [343, 232] on button "Webhook URLs (Optional)" at bounding box center [359, 232] width 256 height 12
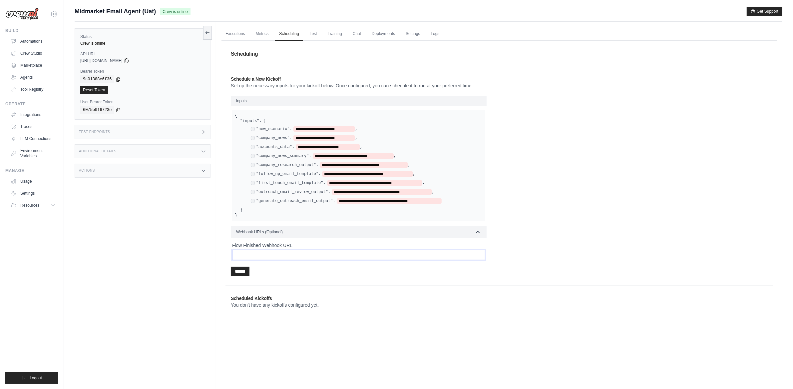
click at [286, 254] on input "Flow Finished Webhook URL" at bounding box center [358, 255] width 253 height 10
click at [286, 253] on input "Flow Finished Webhook URL" at bounding box center [358, 255] width 253 height 10
click at [324, 276] on div "**********" at bounding box center [375, 175] width 298 height 211
click at [312, 37] on link "Test" at bounding box center [313, 34] width 15 height 14
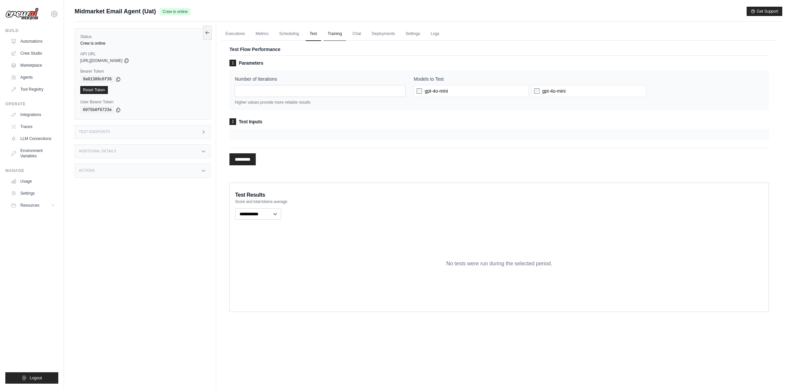
click at [330, 34] on link "Training" at bounding box center [335, 34] width 22 height 14
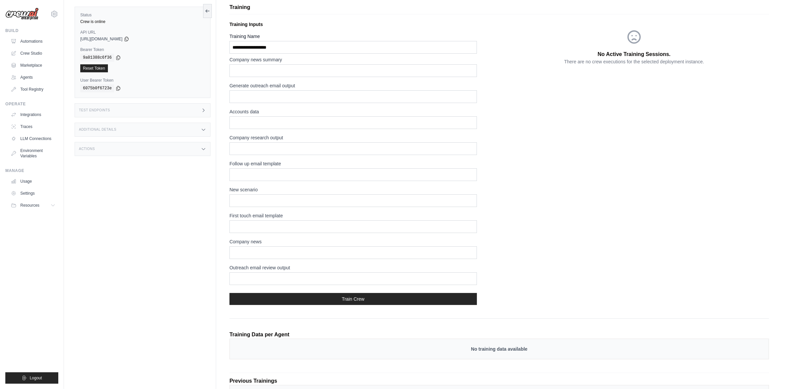
scroll to position [85, 0]
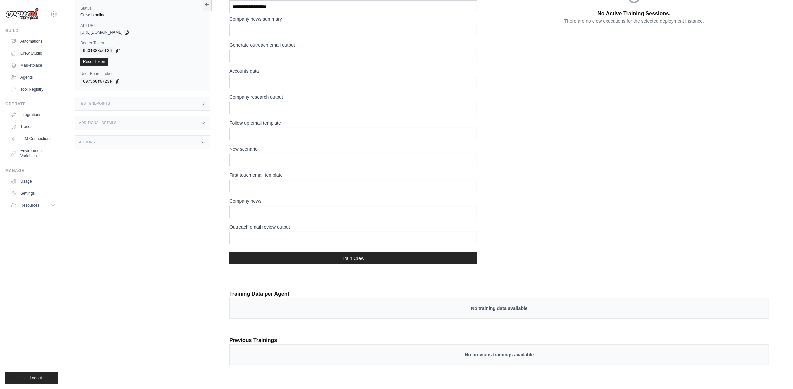
click at [237, 295] on p "Training Data per Agent" at bounding box center [260, 294] width 60 height 8
click at [278, 314] on div "No training data available" at bounding box center [500, 308] width 540 height 21
click at [267, 332] on div "Previous Trainings No previous trainings available" at bounding box center [500, 355] width 540 height 46
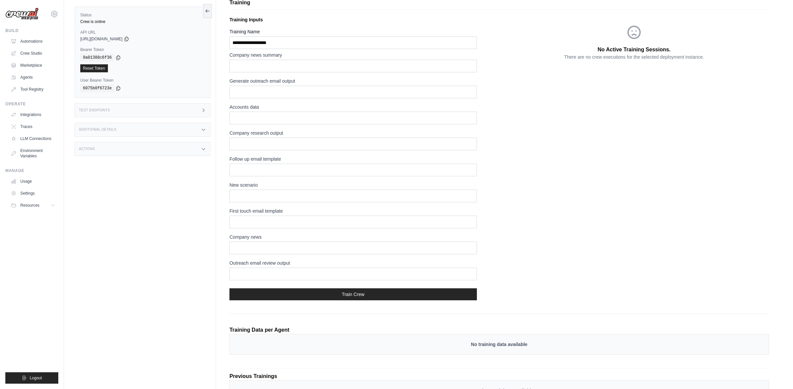
scroll to position [0, 0]
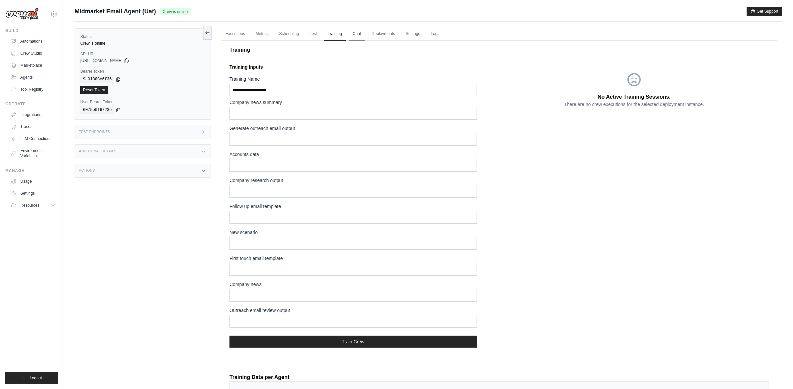
click at [353, 34] on link "Chat" at bounding box center [357, 34] width 16 height 14
click at [384, 31] on link "Deployments" at bounding box center [383, 34] width 31 height 14
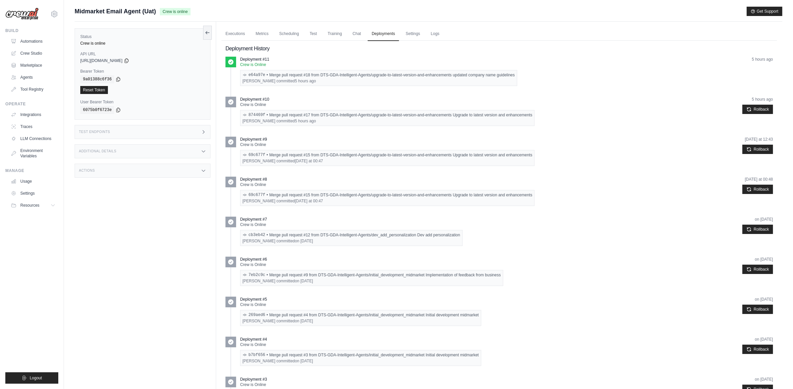
drag, startPoint x: 396, startPoint y: 80, endPoint x: 391, endPoint y: 80, distance: 4.3
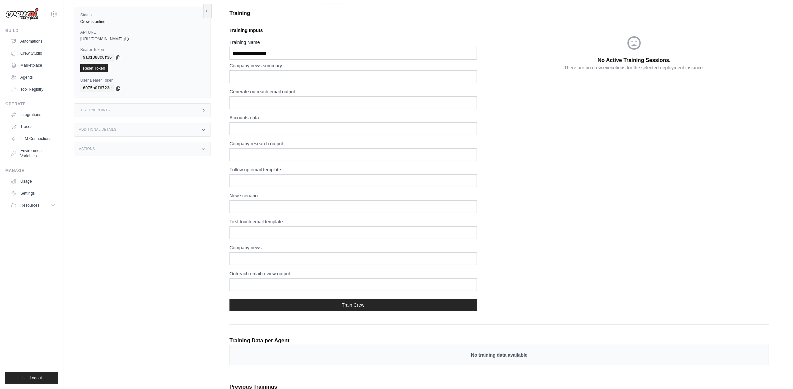
drag, startPoint x: 390, startPoint y: 96, endPoint x: 320, endPoint y: 100, distance: 70.1
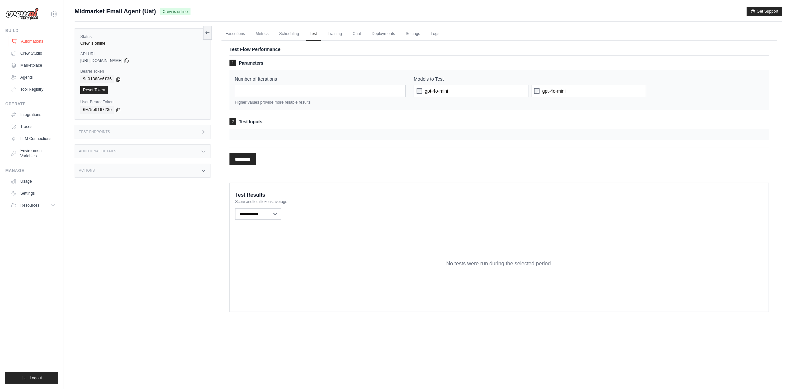
click at [21, 46] on link "Automations" at bounding box center [34, 41] width 50 height 11
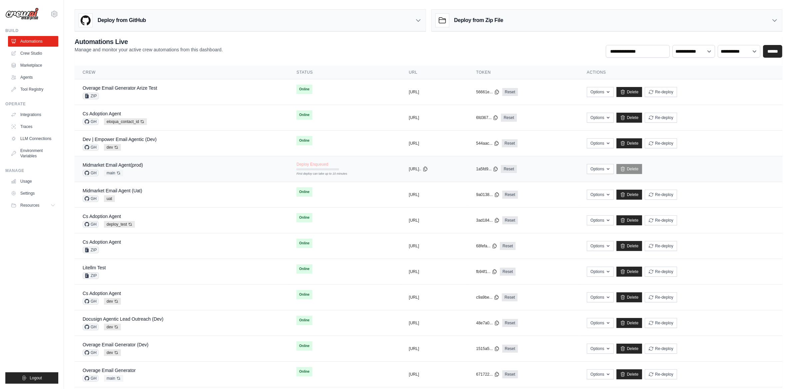
click at [207, 164] on div "Midmarket Email Agent(prod) GH main Auto-deploy enabled" at bounding box center [182, 169] width 198 height 15
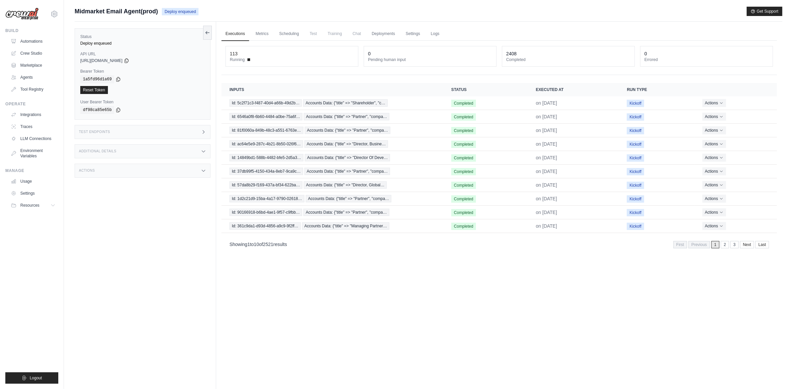
click at [189, 14] on span "Deploy enqueued" at bounding box center [180, 11] width 37 height 7
click at [188, 14] on span "Deploy enqueued" at bounding box center [180, 11] width 37 height 7
click at [763, 12] on button "Get Support" at bounding box center [765, 11] width 36 height 9
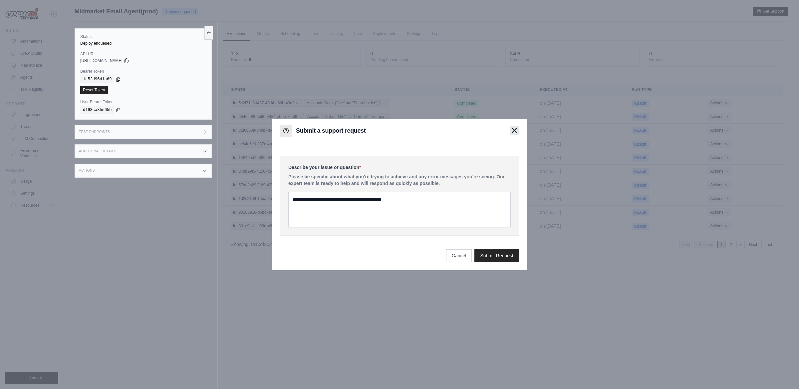
click at [519, 129] on button "button" at bounding box center [514, 130] width 9 height 9
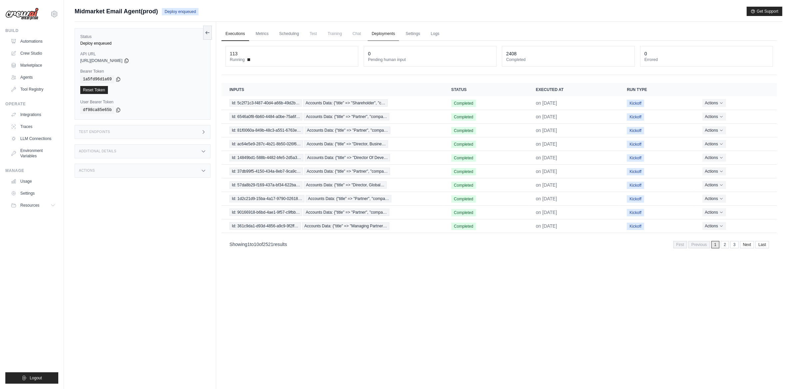
click at [385, 33] on link "Deployments" at bounding box center [383, 34] width 31 height 14
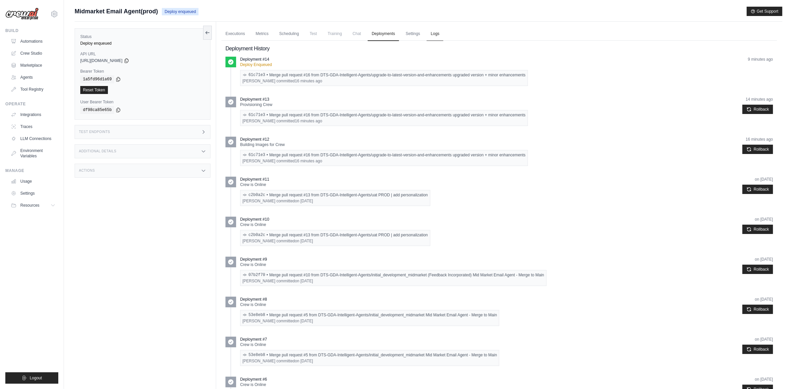
click at [432, 30] on link "Logs" at bounding box center [435, 34] width 17 height 14
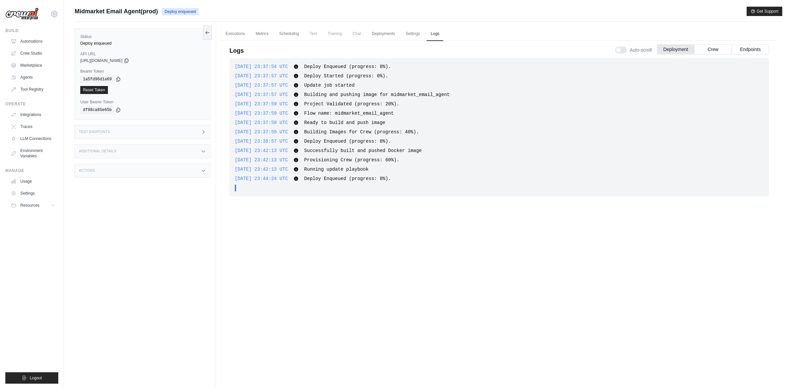
click at [411, 192] on div "2025-08-26 23:37:54 UTC Deploy Enqueued (progress: 0%). Show more Show less 202…" at bounding box center [500, 127] width 540 height 139
click at [336, 171] on span "Running update playbook" at bounding box center [336, 169] width 64 height 5
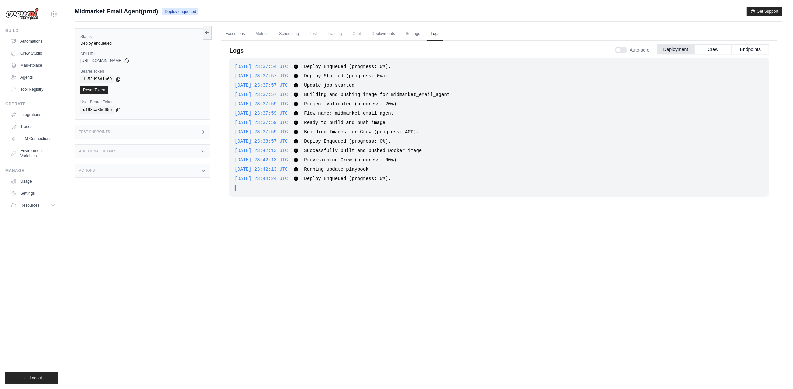
click at [334, 176] on span "Deploy Enqueued (progress: 0%)." at bounding box center [347, 178] width 87 height 5
click at [333, 176] on span "Deploy Enqueued (progress: 0%)." at bounding box center [347, 178] width 87 height 5
click at [334, 176] on span "Deploy Enqueued (progress: 0%)." at bounding box center [347, 178] width 87 height 5
click at [321, 185] on div ". . ." at bounding box center [501, 188] width 525 height 7
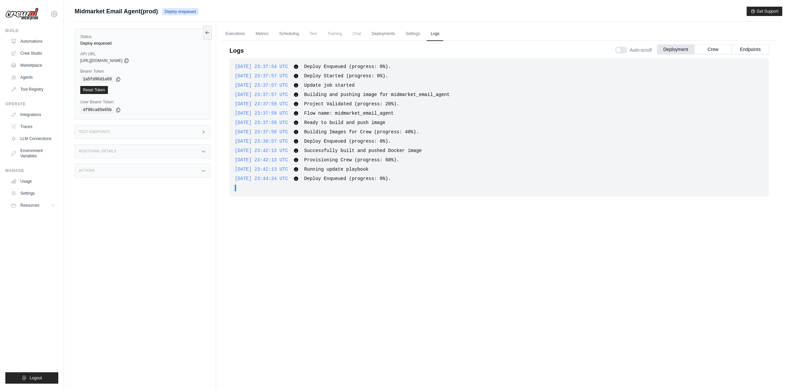
drag, startPoint x: 216, startPoint y: 15, endPoint x: 75, endPoint y: 12, distance: 140.9
click at [75, 12] on div "Midmarket Email Agent(prod) Deploy enqueued Get Support" at bounding box center [429, 11] width 708 height 9
copy div "Midmarket Email Agent(prod) Deploy enqueued"
drag, startPoint x: 327, startPoint y: 177, endPoint x: 321, endPoint y: 179, distance: 6.4
click at [327, 177] on span "Deploy Enqueued (progress: 0%)." at bounding box center [347, 178] width 87 height 5
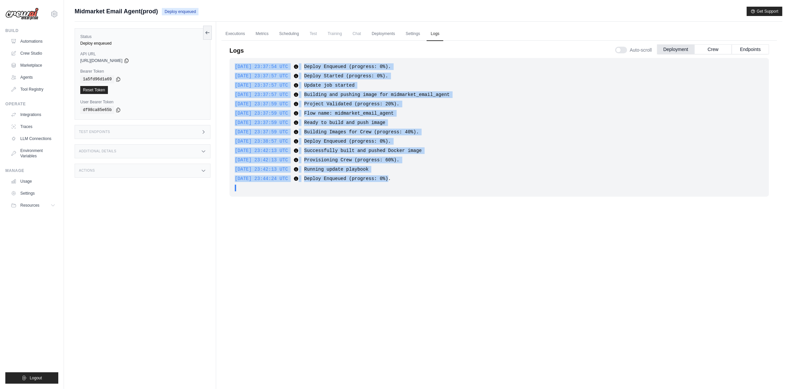
drag, startPoint x: 316, startPoint y: 179, endPoint x: 400, endPoint y: 179, distance: 84.6
click at [391, 179] on span "Deploy Enqueued (progress: 0%)." at bounding box center [347, 178] width 87 height 5
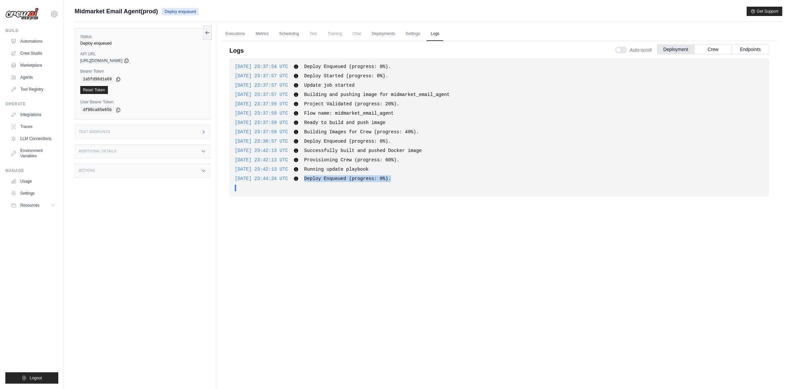
drag, startPoint x: 384, startPoint y: 179, endPoint x: 316, endPoint y: 179, distance: 67.6
click at [316, 179] on span "Deploy Enqueued (progress: 0%)." at bounding box center [347, 178] width 87 height 5
copy span "Deploy Enqueued (progress: 0%)."
click at [144, 63] on div "[URL][DOMAIN_NAME]" at bounding box center [142, 60] width 125 height 5
click at [129, 60] on icon at bounding box center [126, 60] width 5 height 5
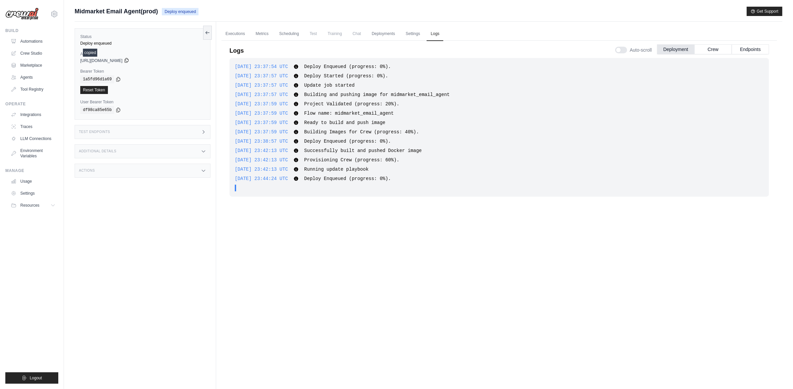
click at [129, 60] on icon at bounding box center [126, 60] width 5 height 5
